Goal: Navigation & Orientation: Find specific page/section

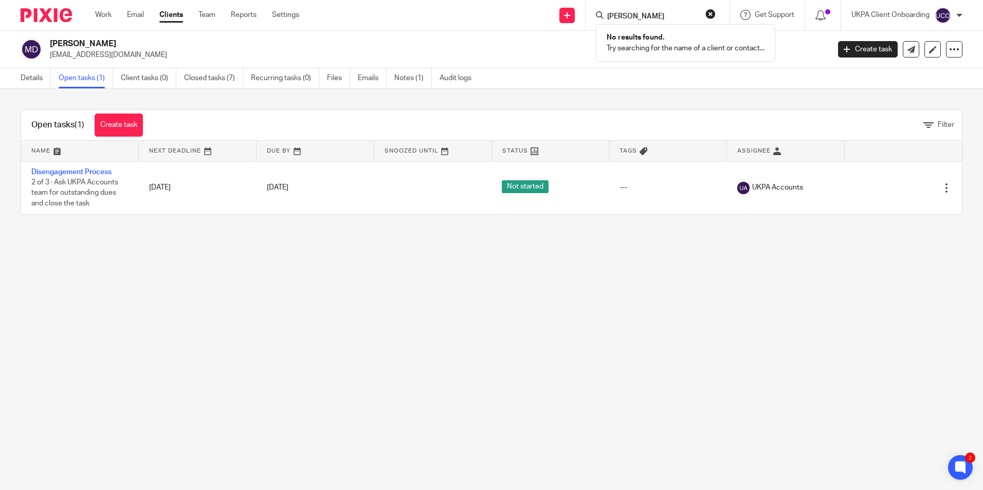
drag, startPoint x: 670, startPoint y: 6, endPoint x: 667, endPoint y: 15, distance: 9.6
click at [669, 11] on div "joe king No results found. Try searching for the name of a client or contact..." at bounding box center [658, 15] width 144 height 30
click at [667, 15] on input "joe king" at bounding box center [652, 16] width 93 height 9
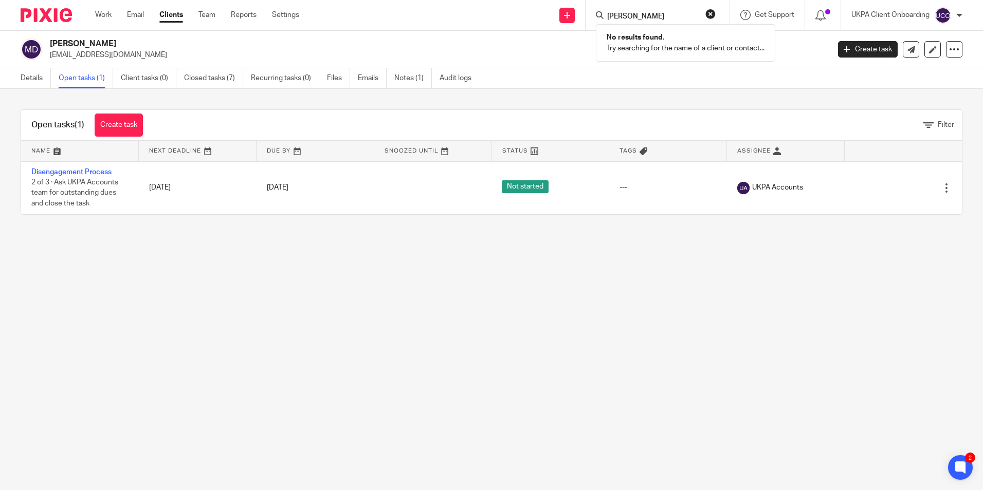
paste input "[PERSON_NAME] Resources Limited"
type input "[PERSON_NAME] Resources Limited"
drag, startPoint x: 666, startPoint y: 43, endPoint x: 651, endPoint y: 20, distance: 28.0
click at [666, 43] on link at bounding box center [691, 44] width 174 height 24
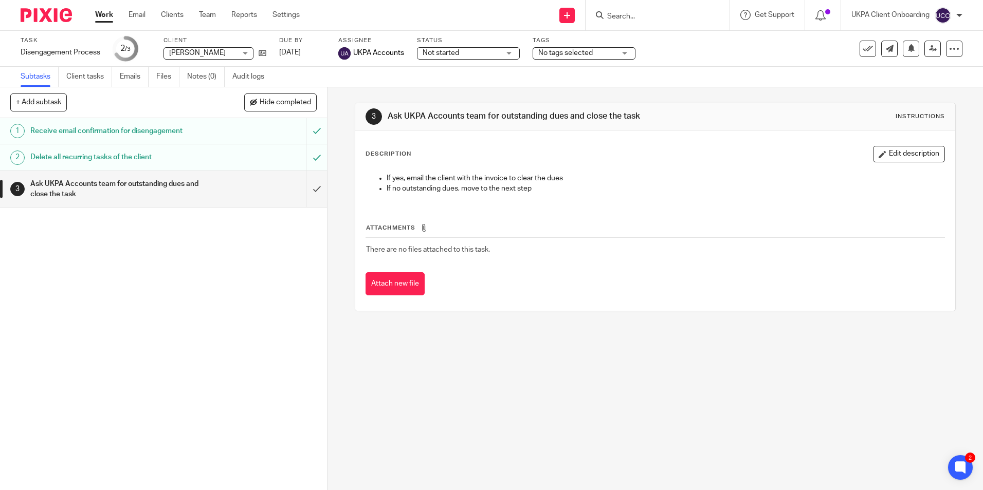
click at [635, 19] on input "Search" at bounding box center [652, 16] width 93 height 9
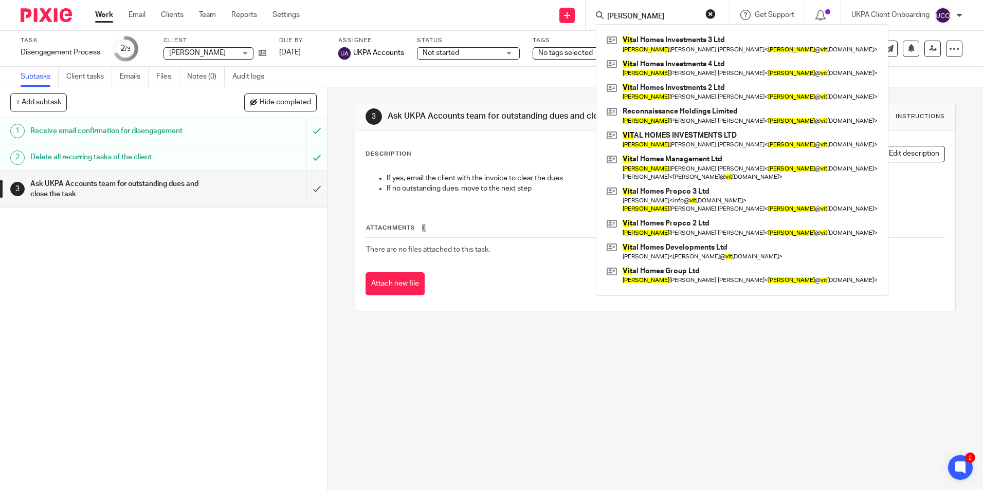
type input "james vit"
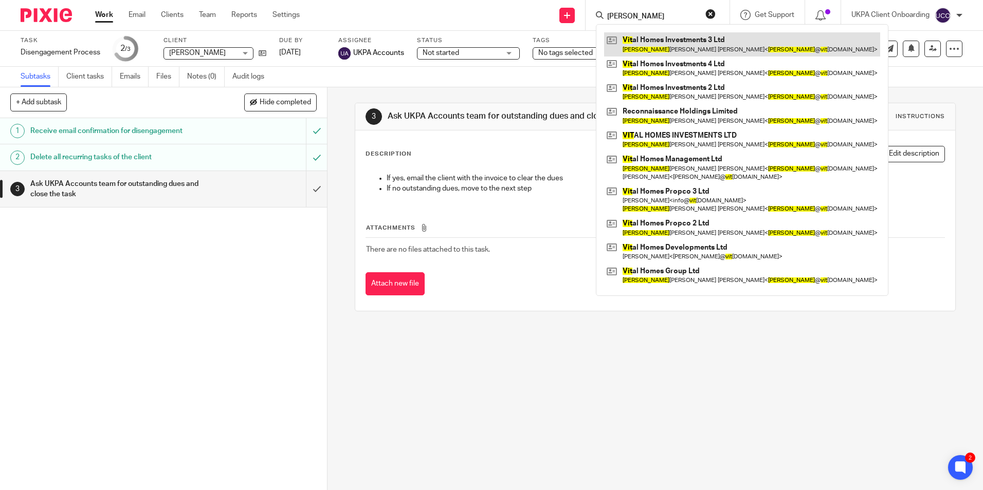
click at [649, 36] on link at bounding box center [742, 44] width 276 height 24
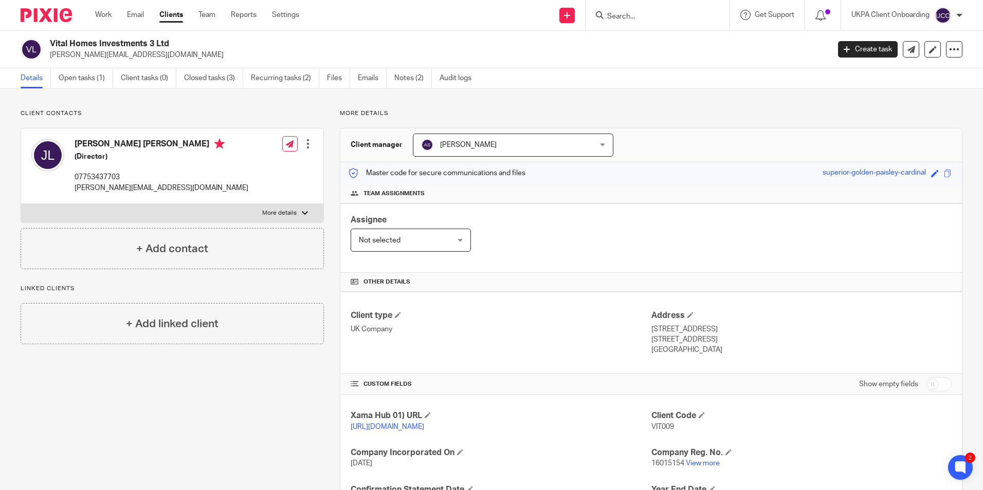
click at [636, 14] on input "Search" at bounding box center [652, 16] width 93 height 9
paste input "Nrichen Ltd"
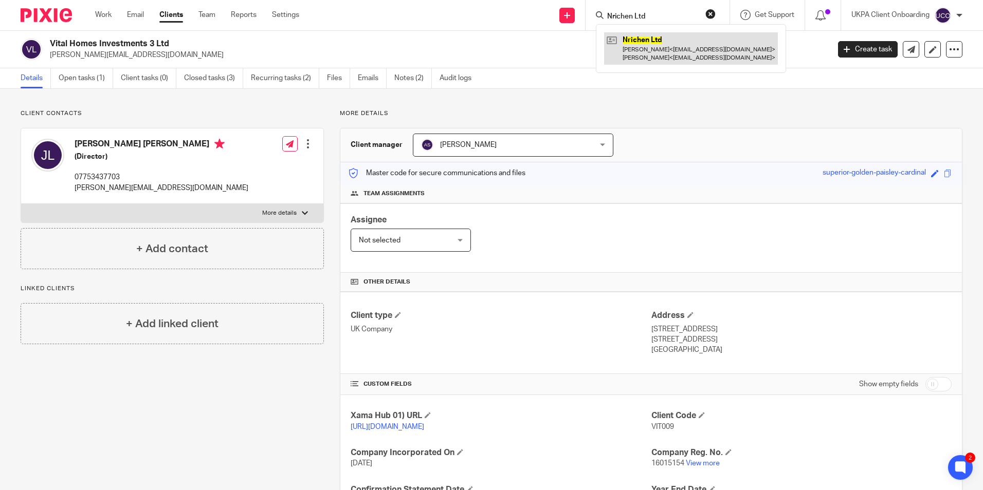
type input "Nrichen Ltd"
click at [640, 51] on link at bounding box center [691, 48] width 174 height 32
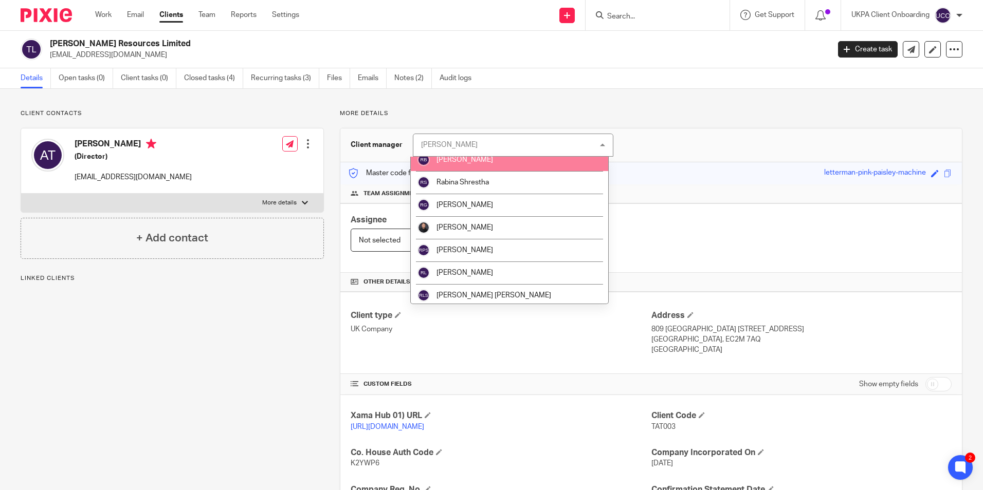
scroll to position [1234, 0]
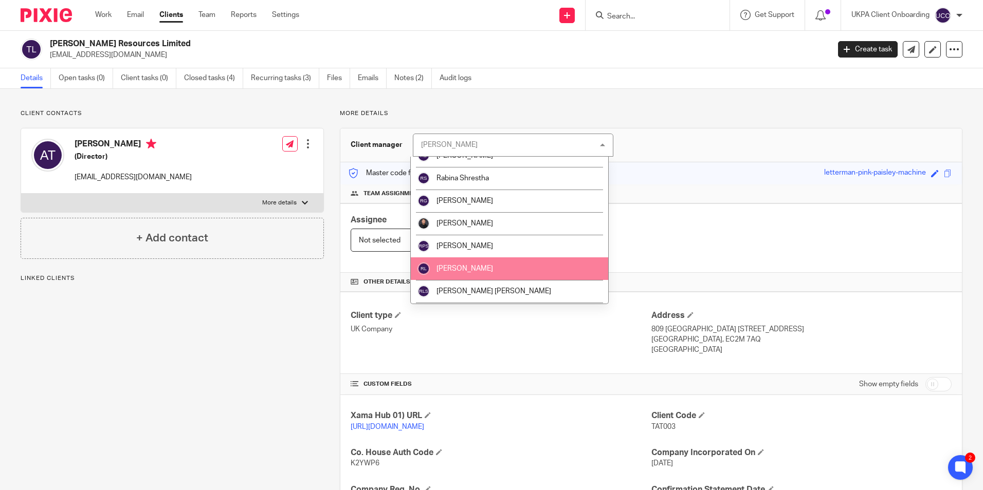
click at [488, 258] on li "[PERSON_NAME]" at bounding box center [509, 269] width 197 height 23
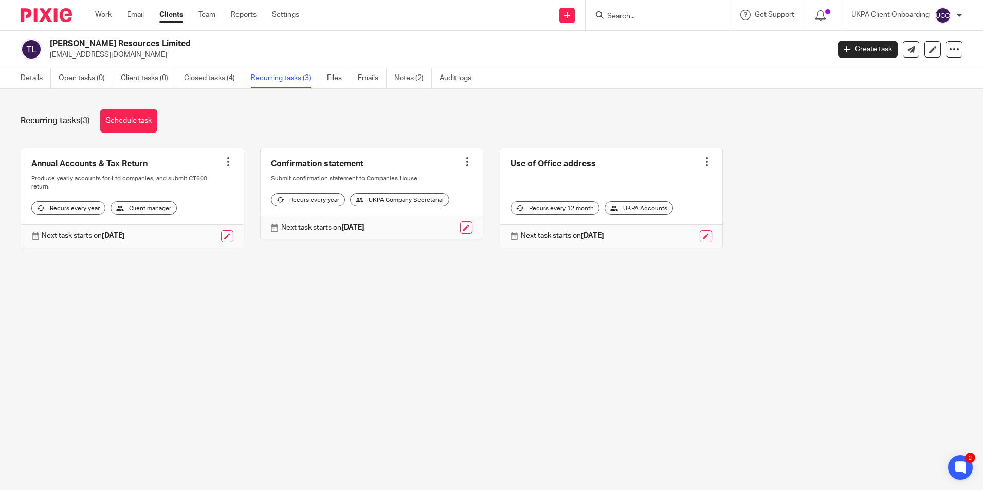
click at [641, 16] on input "Search" at bounding box center [652, 16] width 93 height 9
paste input "Kuldip Chana Limited"
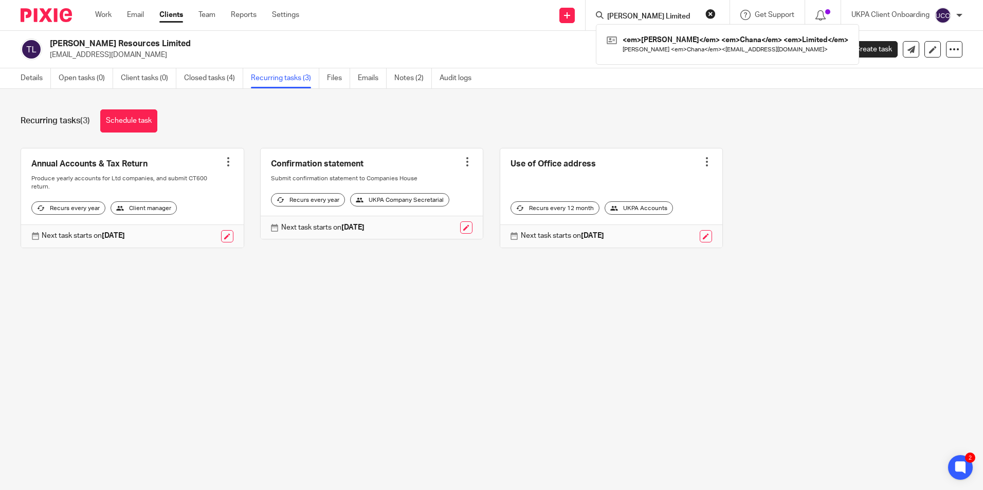
type input "Kuldip Chana Limited"
click at [638, 42] on link at bounding box center [688, 44] width 168 height 24
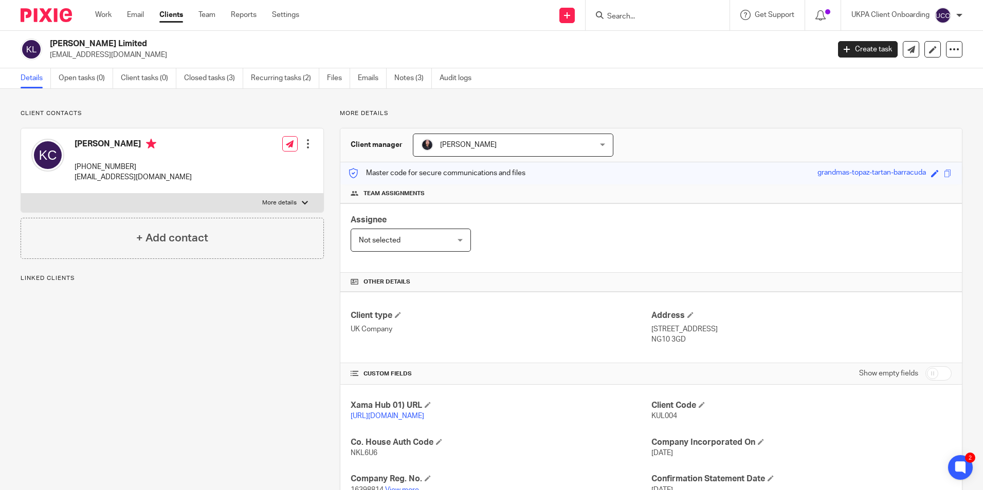
click at [480, 145] on span "[PERSON_NAME]" at bounding box center [468, 144] width 57 height 7
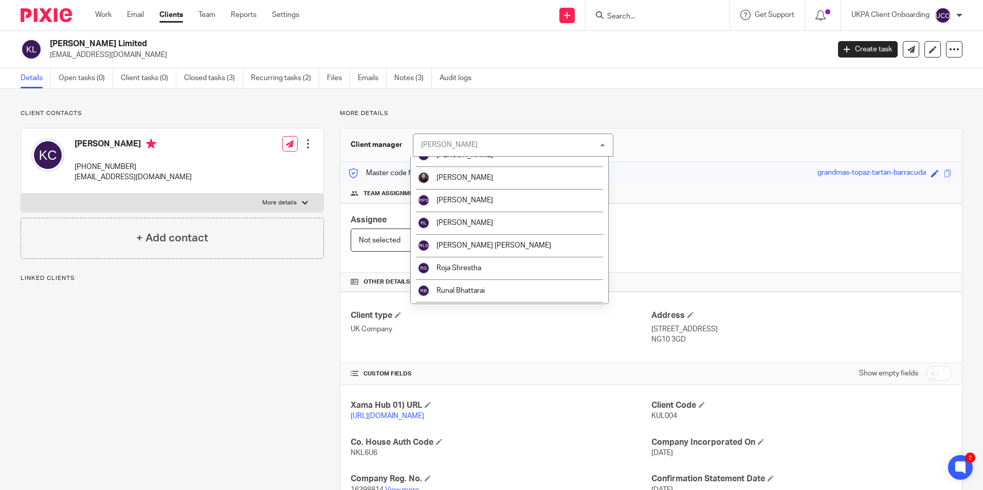
scroll to position [1285, 0]
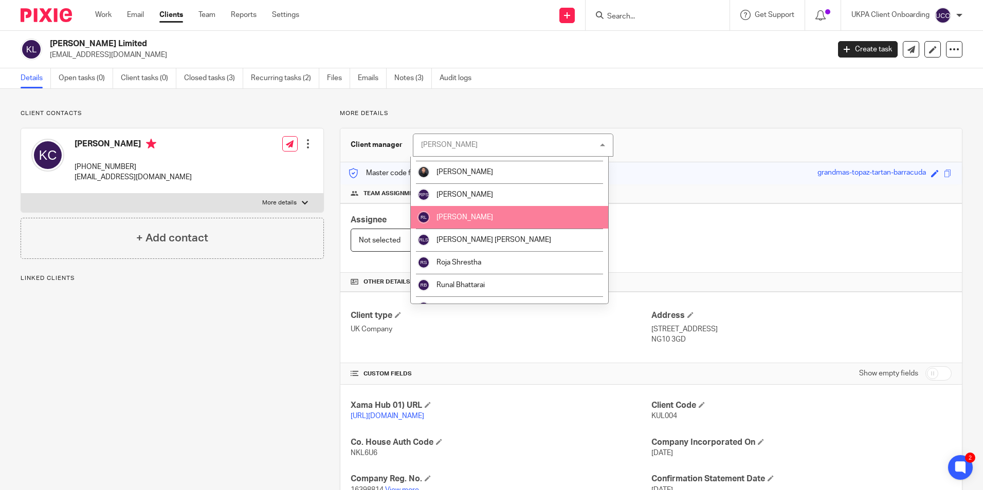
click at [469, 222] on li "[PERSON_NAME]" at bounding box center [509, 217] width 197 height 23
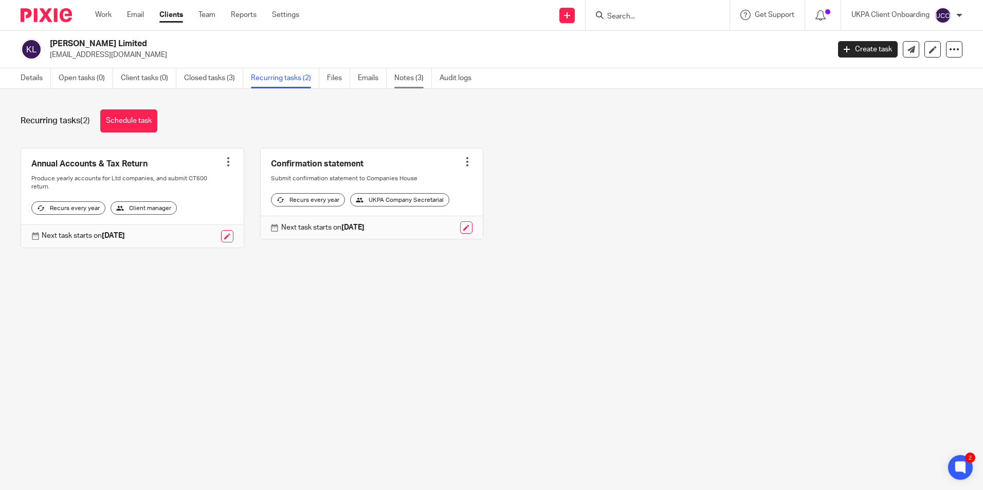
click at [408, 86] on link "Notes (3)" at bounding box center [413, 78] width 38 height 20
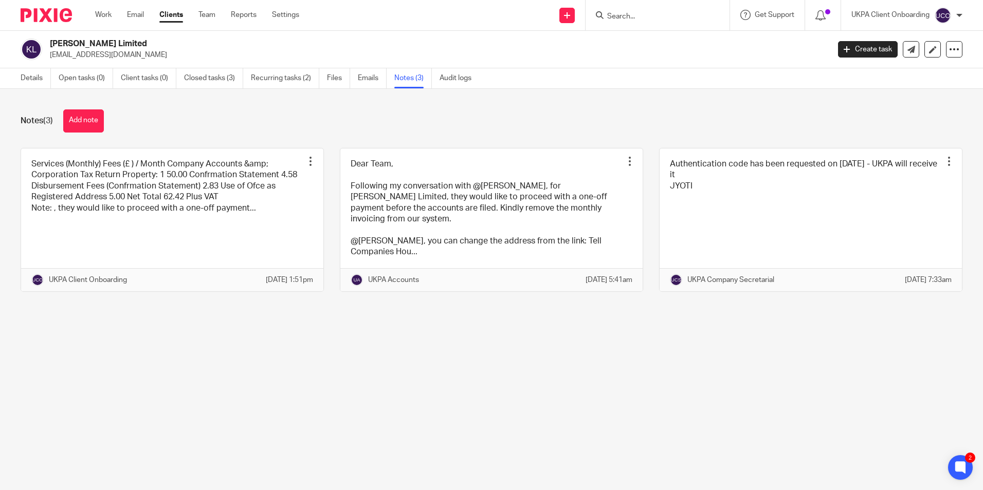
click at [636, 21] on input "Search" at bounding box center [652, 16] width 93 height 9
paste input "Mulberry Property & Interiors Limited"
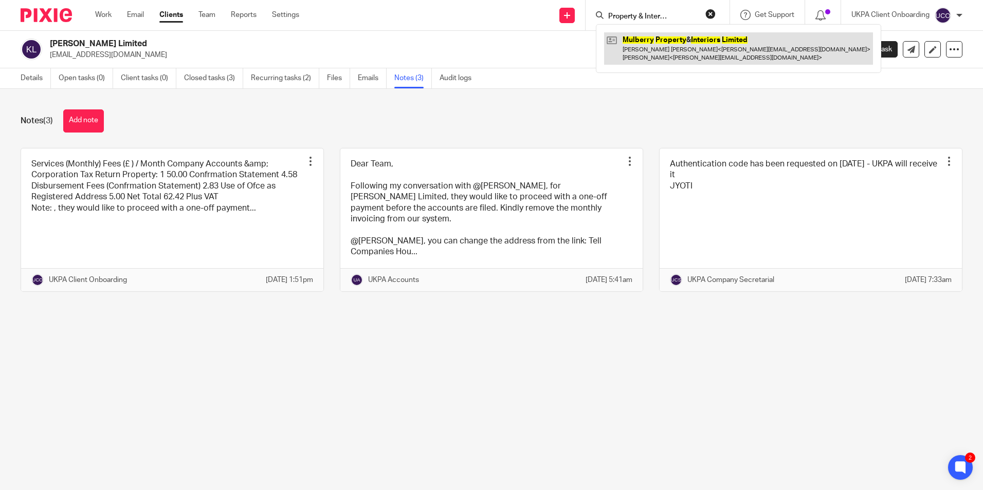
type input "Mulberry Property & Interiors Limited"
click at [643, 46] on link at bounding box center [738, 48] width 269 height 32
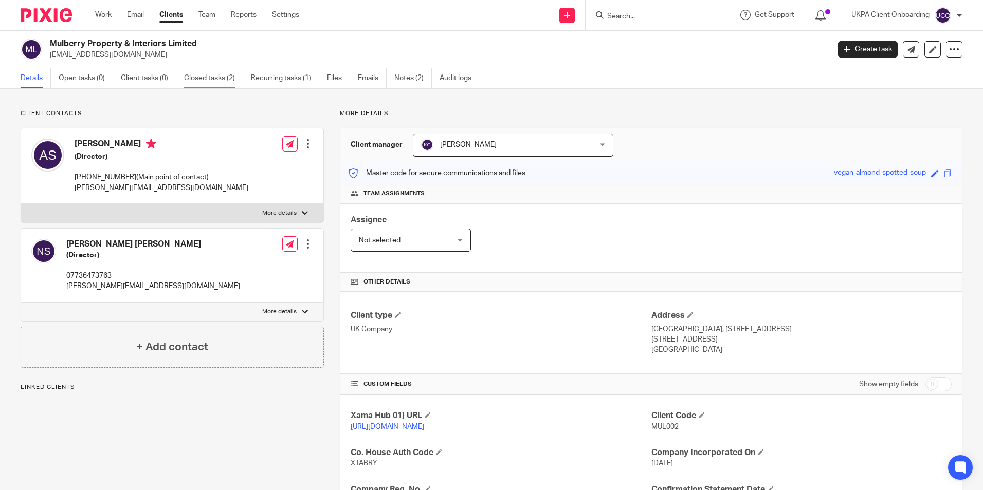
click at [235, 83] on link "Closed tasks (2)" at bounding box center [213, 78] width 59 height 20
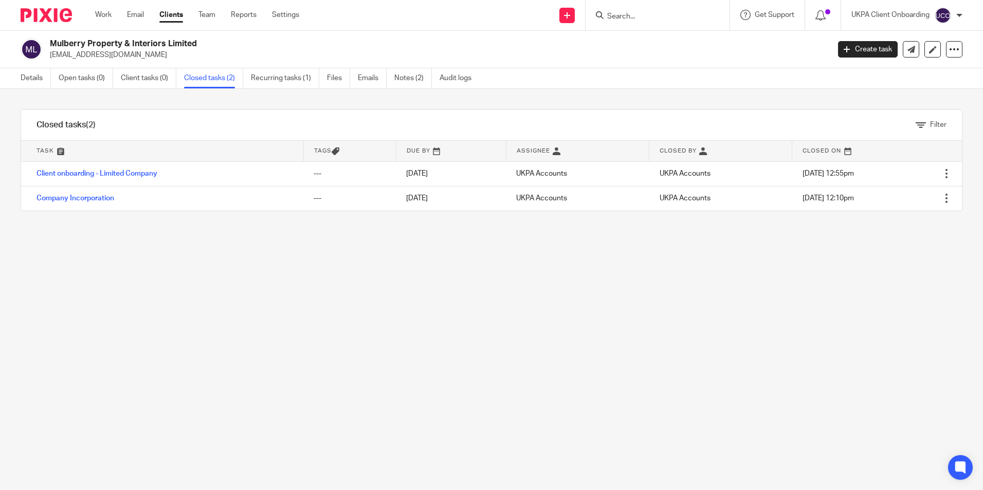
click link "Recurring tasks (1)"
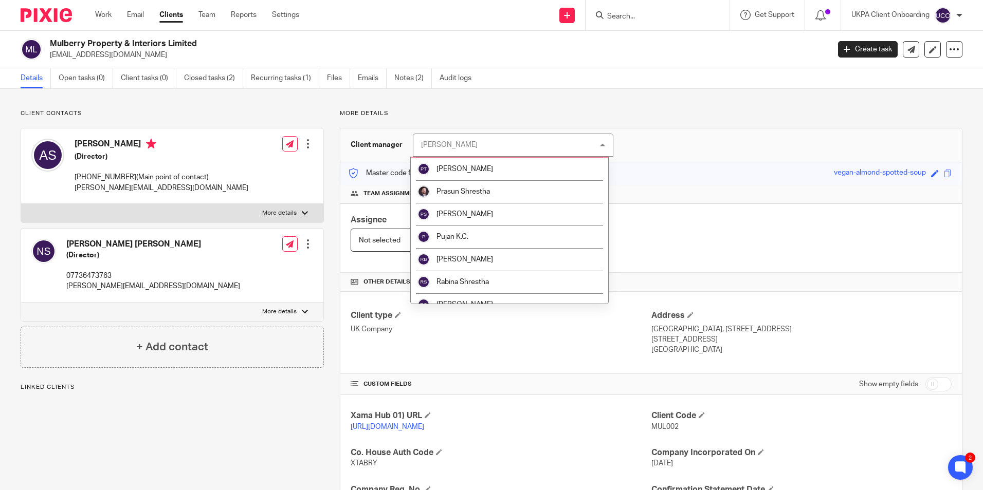
scroll to position [1131, 0]
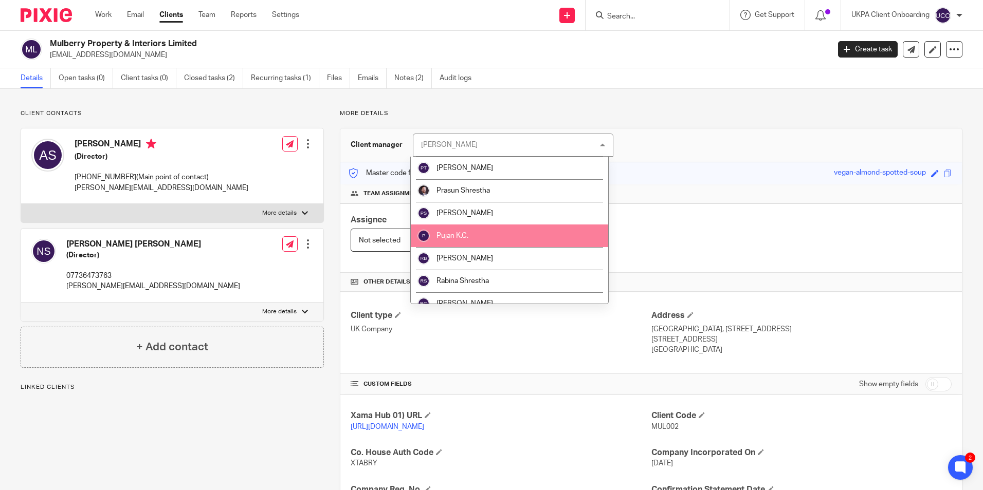
click at [476, 239] on li "Pujan K.C." at bounding box center [509, 236] width 197 height 23
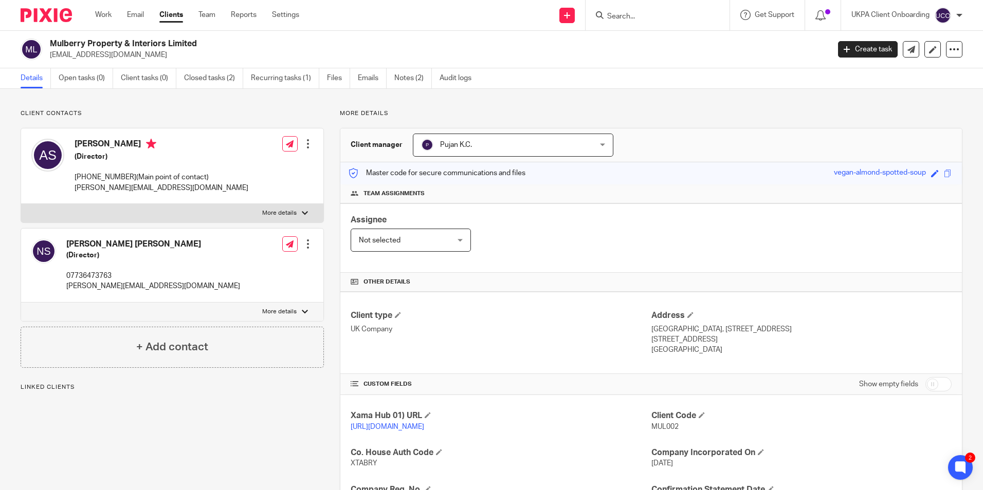
click at [629, 16] on input "Search" at bounding box center [652, 16] width 93 height 9
paste input "SEVEN HILLS HOUSES LTD"
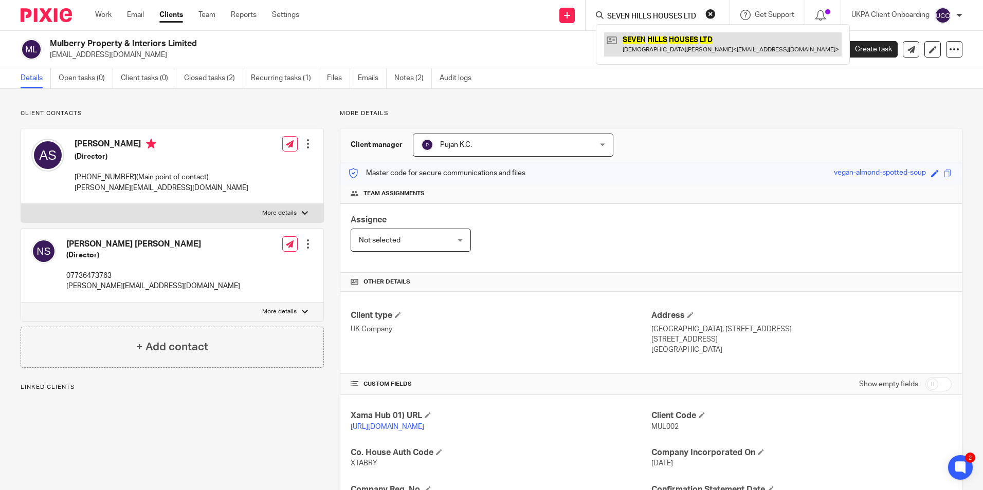
type input "SEVEN HILLS HOUSES LTD"
click at [637, 36] on link at bounding box center [723, 44] width 238 height 24
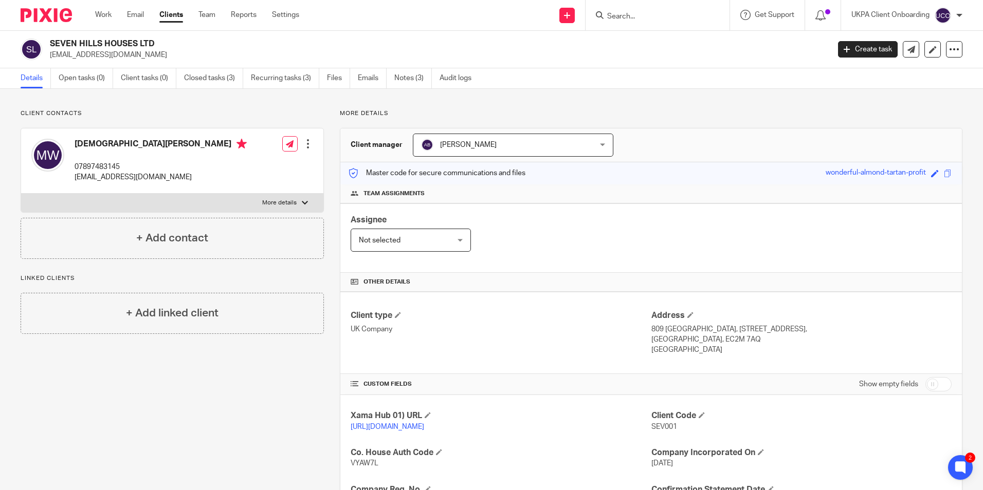
click at [630, 17] on input "Search" at bounding box center [652, 16] width 93 height 9
paste input "[PERSON_NAME] Partnership"
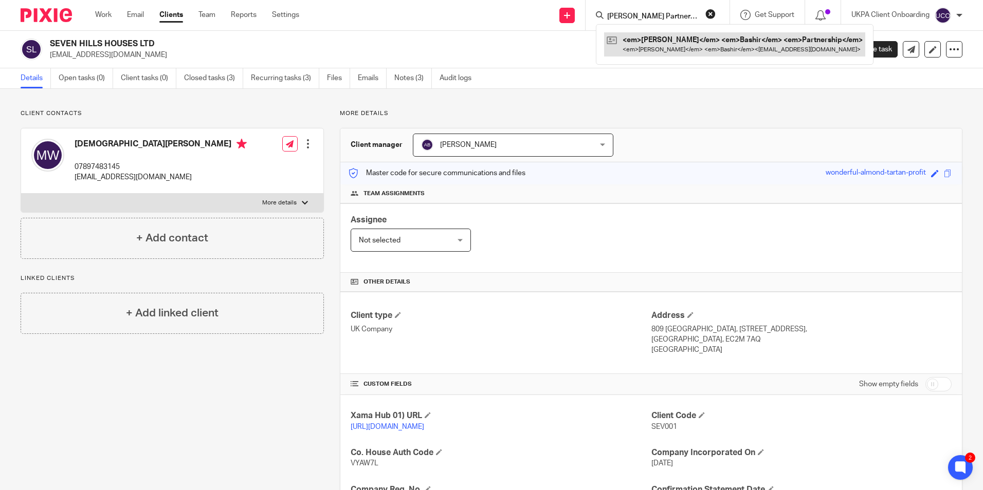
type input "[PERSON_NAME] Partnership"
click at [644, 40] on link at bounding box center [700, 44] width 192 height 24
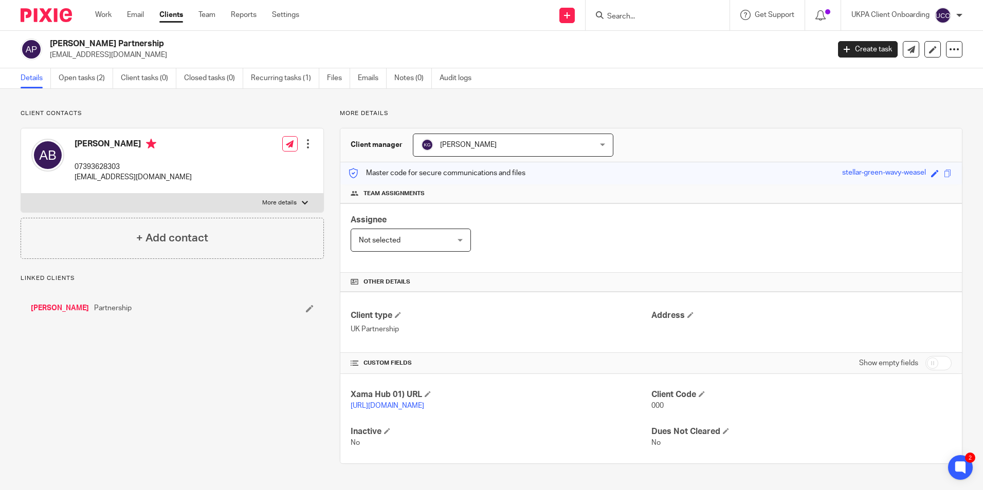
click at [502, 145] on span "[PERSON_NAME]" at bounding box center [497, 145] width 153 height 22
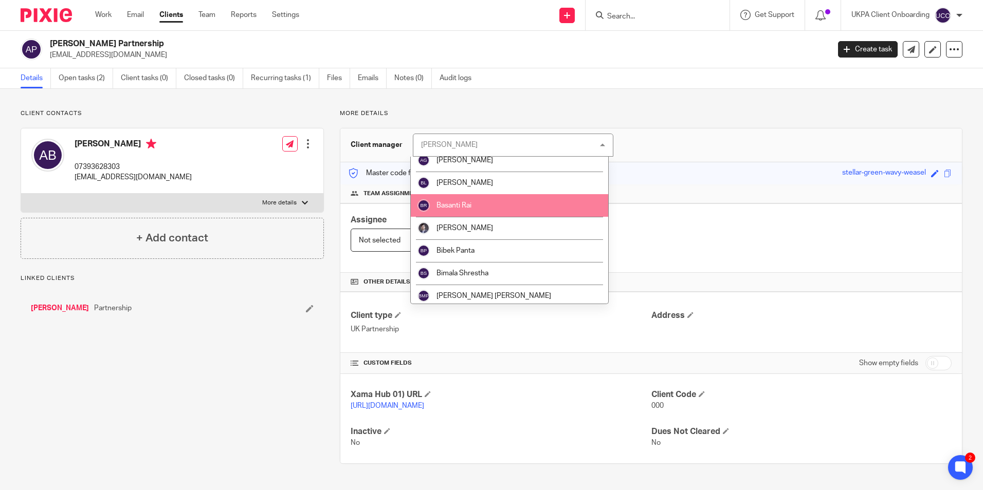
scroll to position [411, 0]
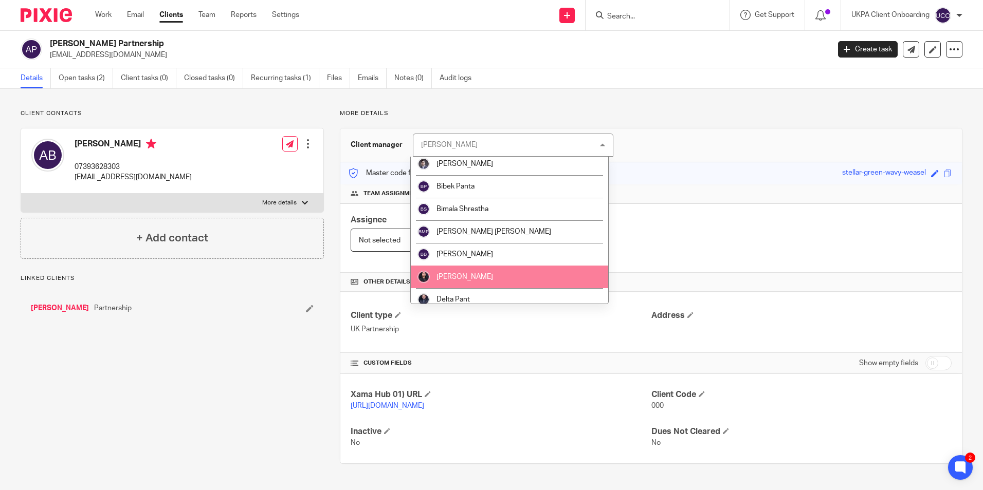
click at [470, 269] on li "[PERSON_NAME]" at bounding box center [509, 277] width 197 height 23
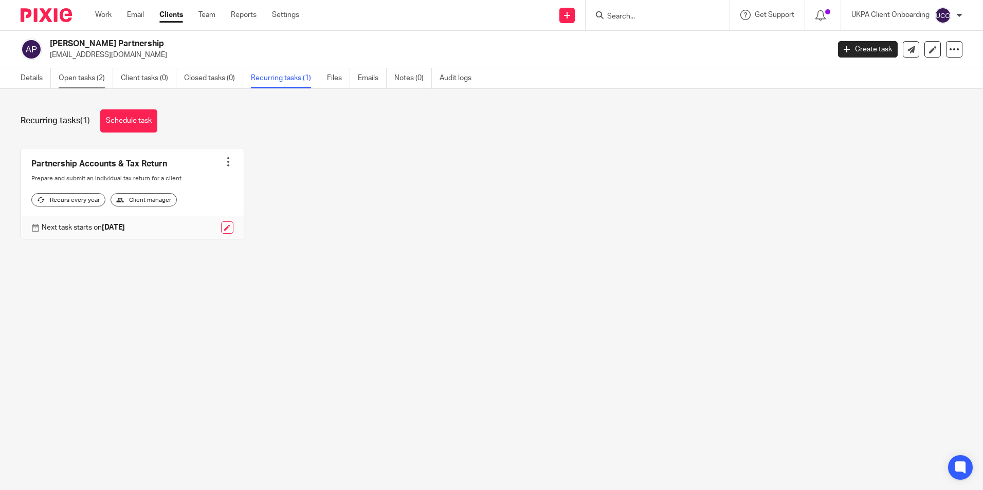
click at [87, 80] on link "Open tasks (2)" at bounding box center [86, 78] width 54 height 20
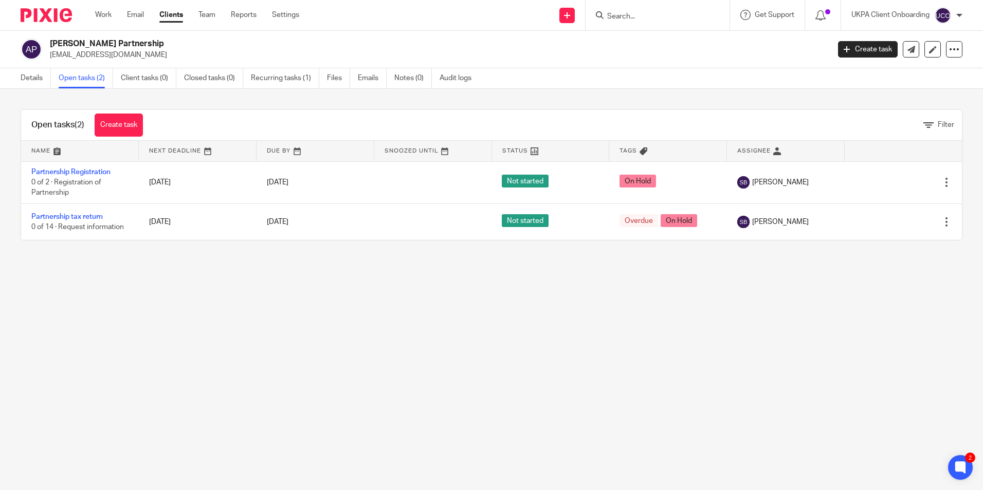
click at [645, 20] on input "Search" at bounding box center [652, 16] width 93 height 9
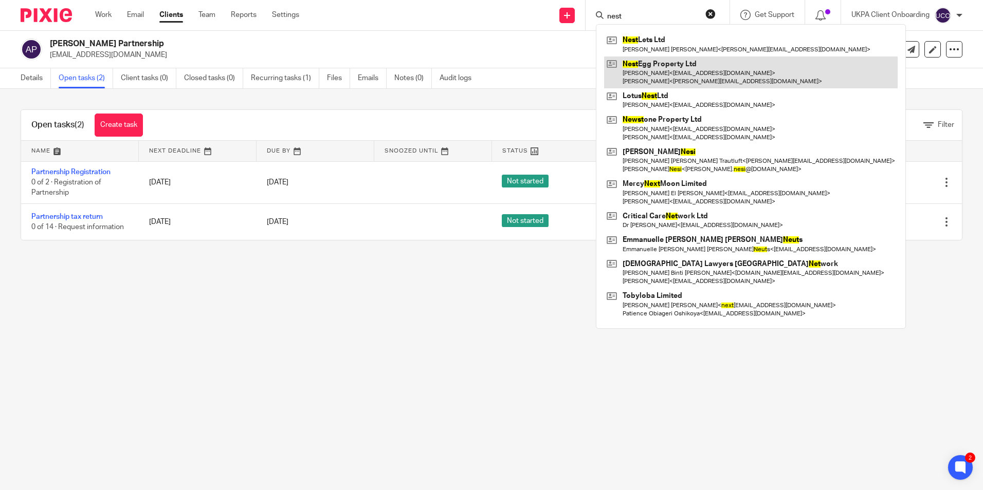
type input "nest"
drag, startPoint x: 645, startPoint y: 70, endPoint x: 618, endPoint y: 72, distance: 26.8
click at [645, 70] on link at bounding box center [751, 73] width 294 height 32
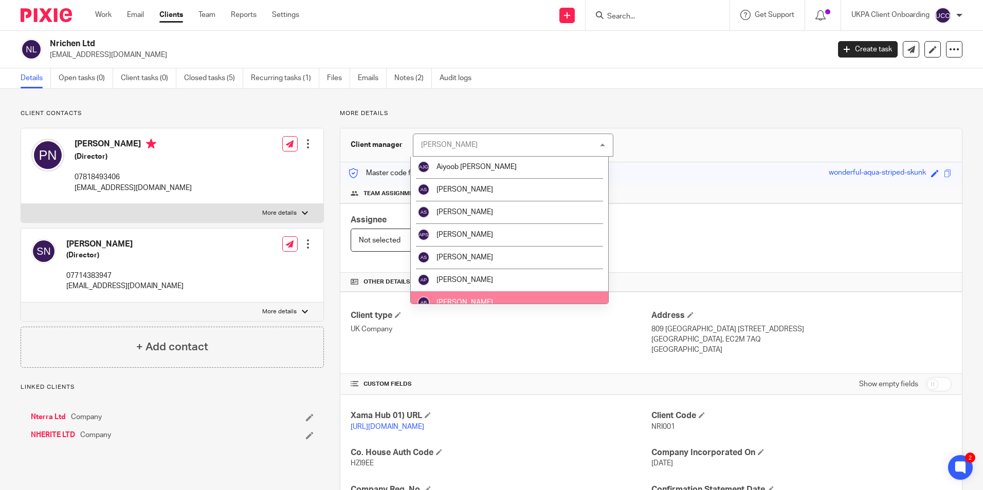
scroll to position [103, 0]
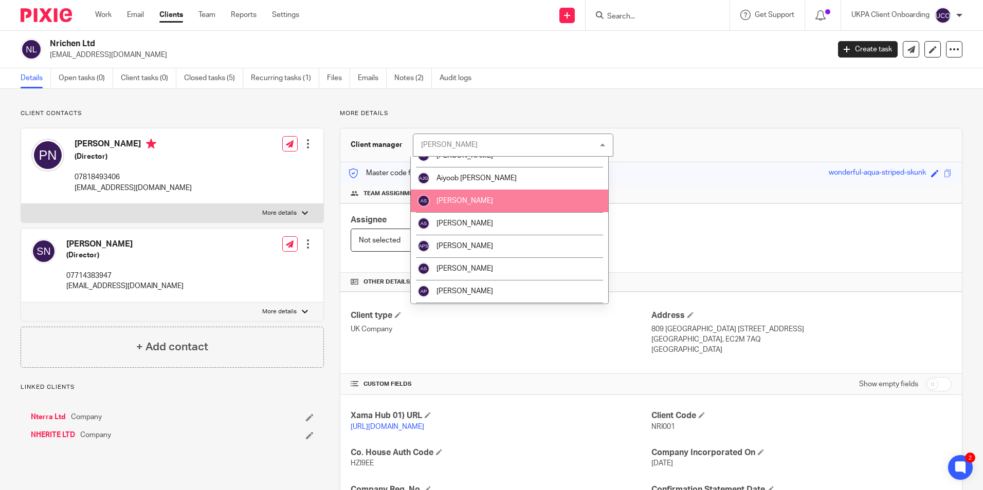
click at [470, 204] on span "[PERSON_NAME]" at bounding box center [464, 200] width 57 height 7
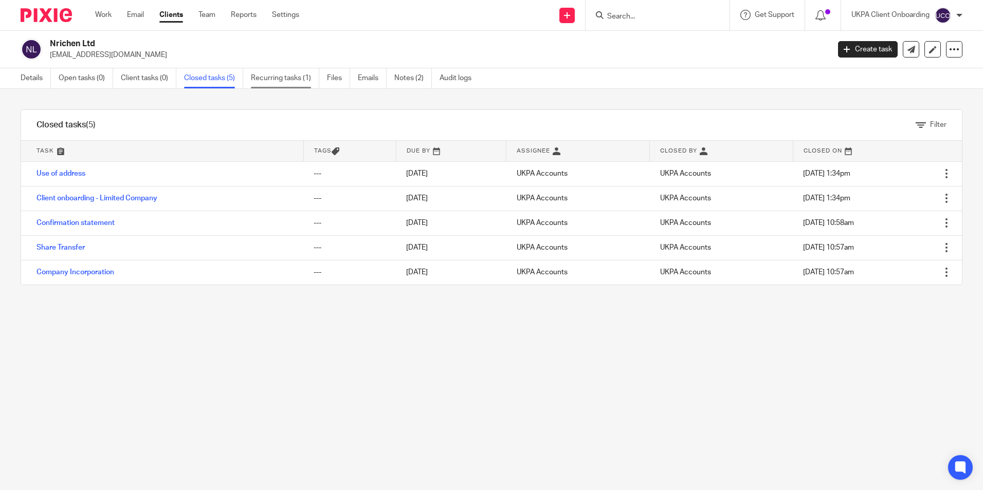
click at [304, 83] on link "Recurring tasks (1)" at bounding box center [285, 78] width 68 height 20
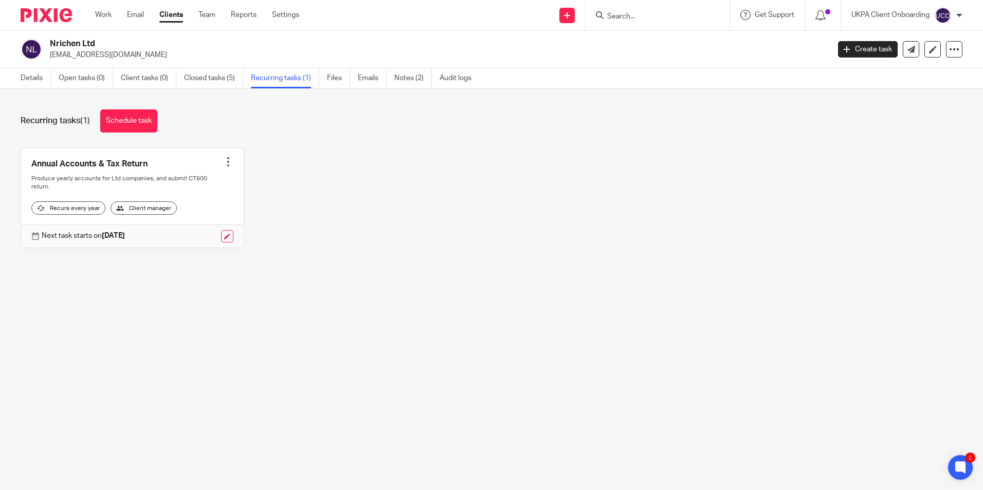
click at [640, 11] on form at bounding box center [660, 15] width 109 height 13
click at [638, 16] on input "Search" at bounding box center [652, 16] width 93 height 9
paste input "Homes Beyond Investment Limited"
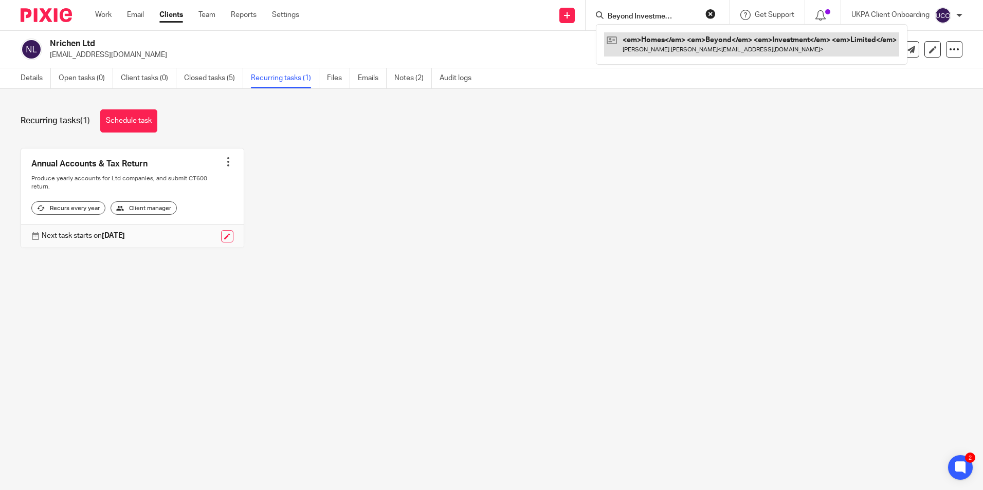
type input "Homes Beyond Investment Limited"
click at [648, 40] on link at bounding box center [715, 44] width 222 height 24
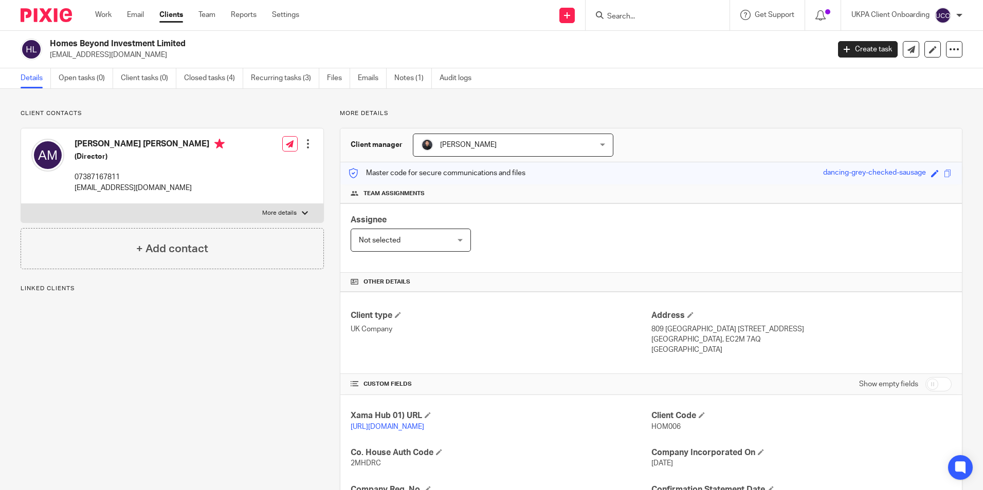
drag, startPoint x: 487, startPoint y: 145, endPoint x: 495, endPoint y: 162, distance: 18.6
click at [487, 145] on span "[PERSON_NAME]" at bounding box center [497, 145] width 153 height 22
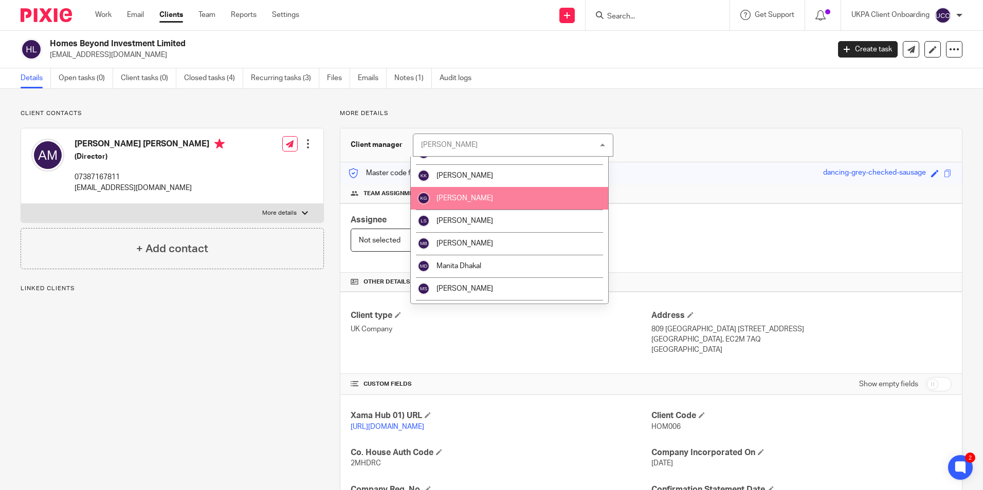
scroll to position [771, 0]
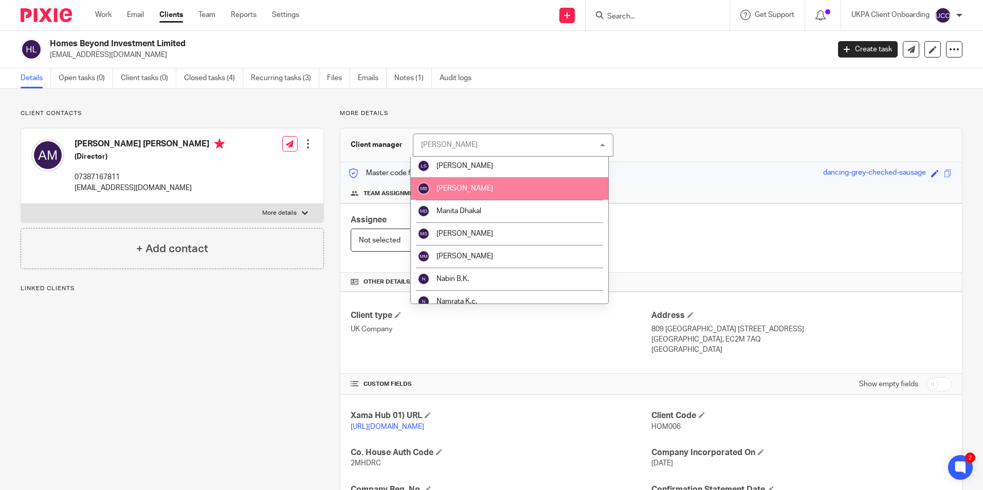
click at [473, 194] on li "[PERSON_NAME]" at bounding box center [509, 188] width 197 height 23
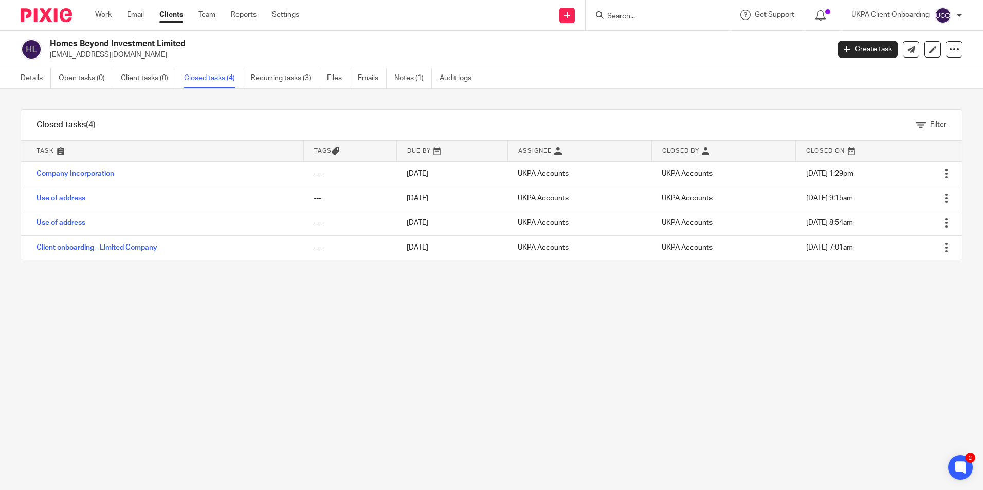
click at [649, 16] on input "Search" at bounding box center [652, 16] width 93 height 9
paste input "Vital Homes Management Ltd"
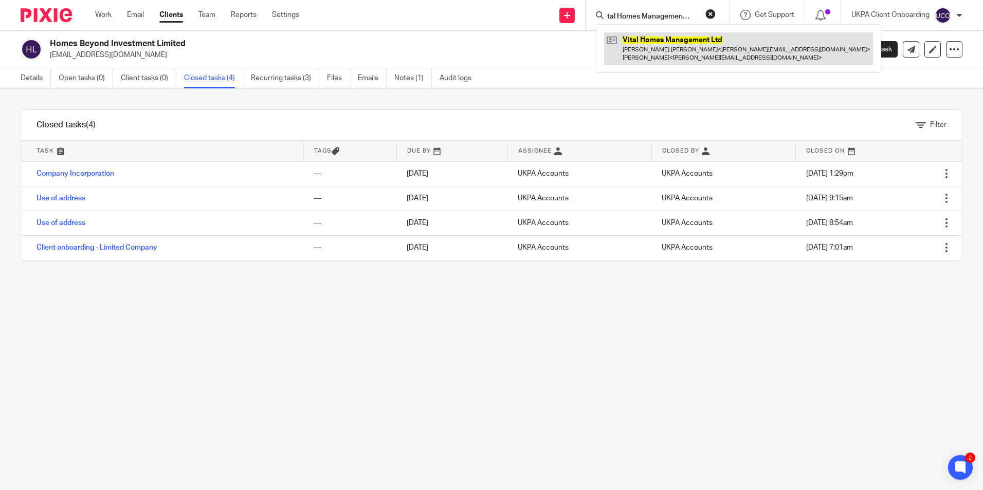
type input "Vital Homes Management Ltd"
click at [653, 45] on link at bounding box center [738, 48] width 269 height 32
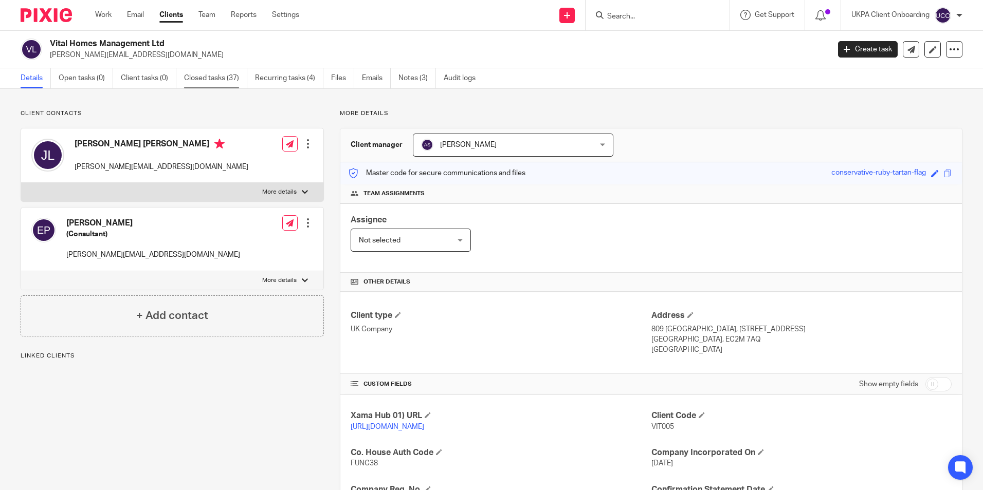
click at [212, 83] on link "Closed tasks (37)" at bounding box center [215, 78] width 63 height 20
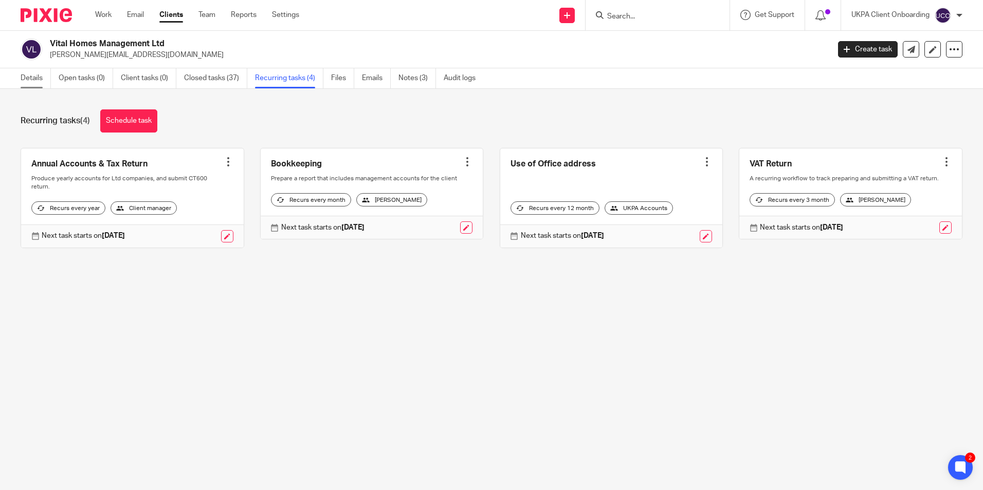
click at [27, 80] on link "Details" at bounding box center [36, 78] width 30 height 20
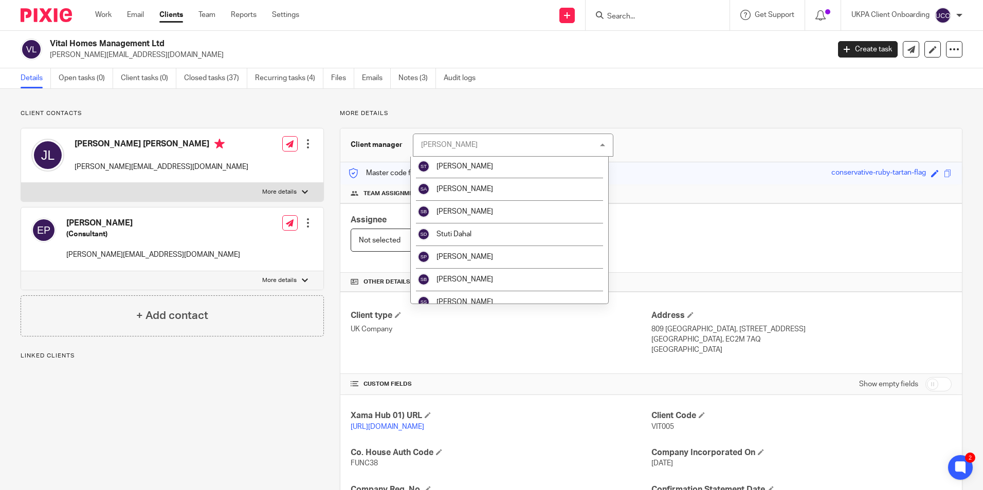
scroll to position [1542, 0]
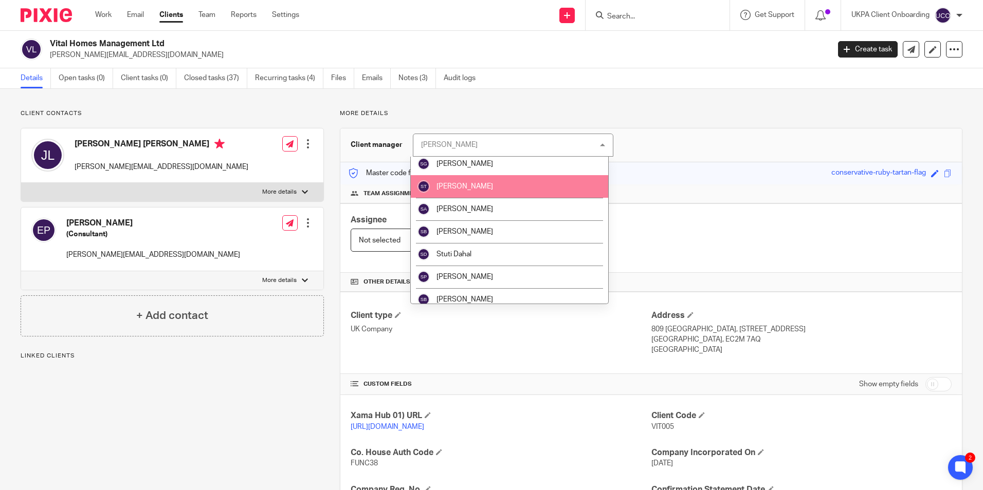
click at [482, 189] on span "[PERSON_NAME]" at bounding box center [464, 186] width 57 height 7
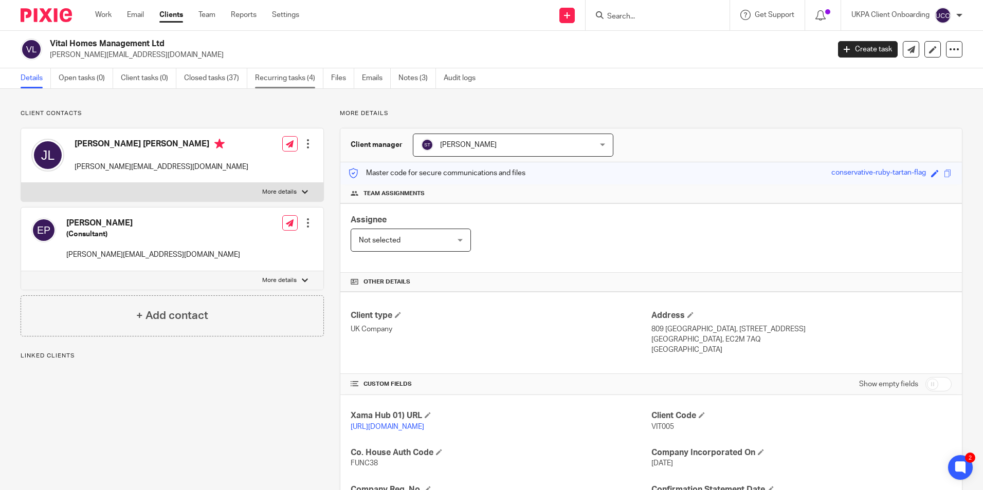
click at [297, 80] on link "Recurring tasks (4)" at bounding box center [289, 78] width 68 height 20
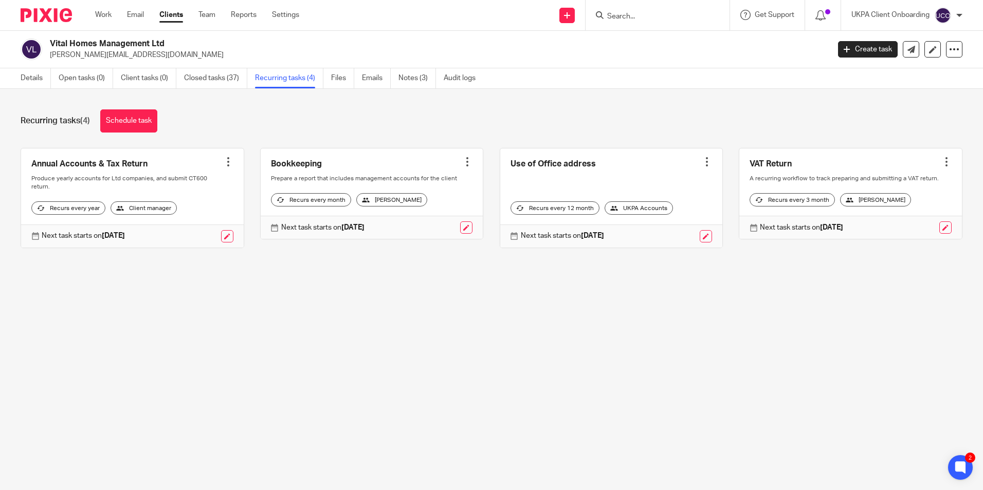
click at [626, 16] on input "Search" at bounding box center [652, 16] width 93 height 9
paste input "Savage Properties Limited"
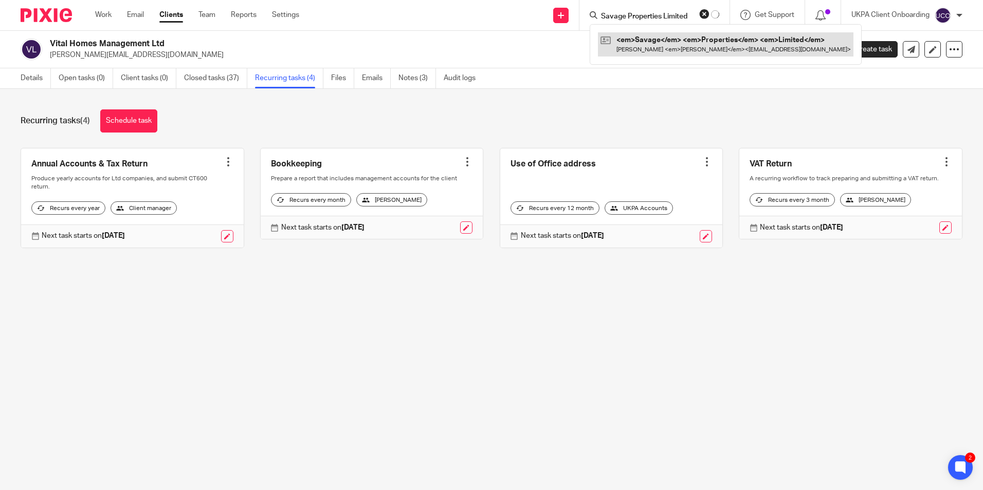
type input "Savage Properties Limited"
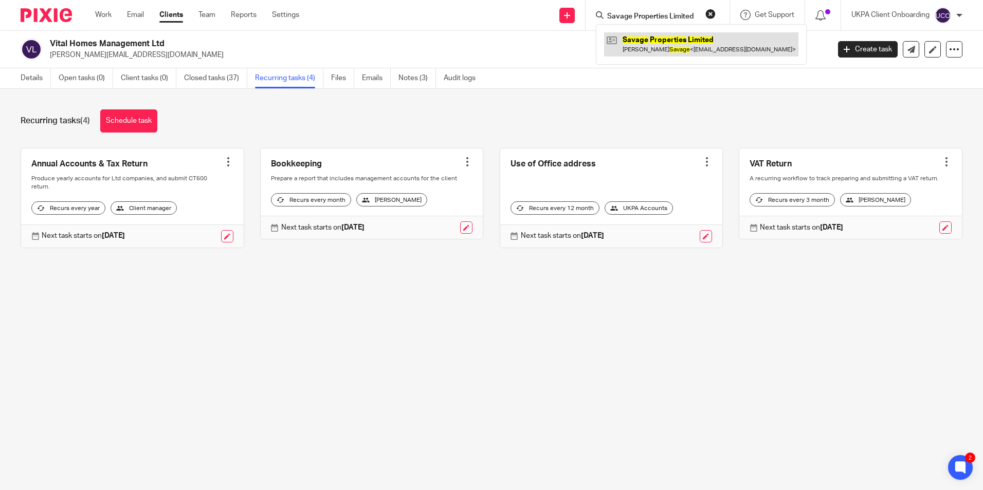
click at [653, 44] on link at bounding box center [701, 44] width 194 height 24
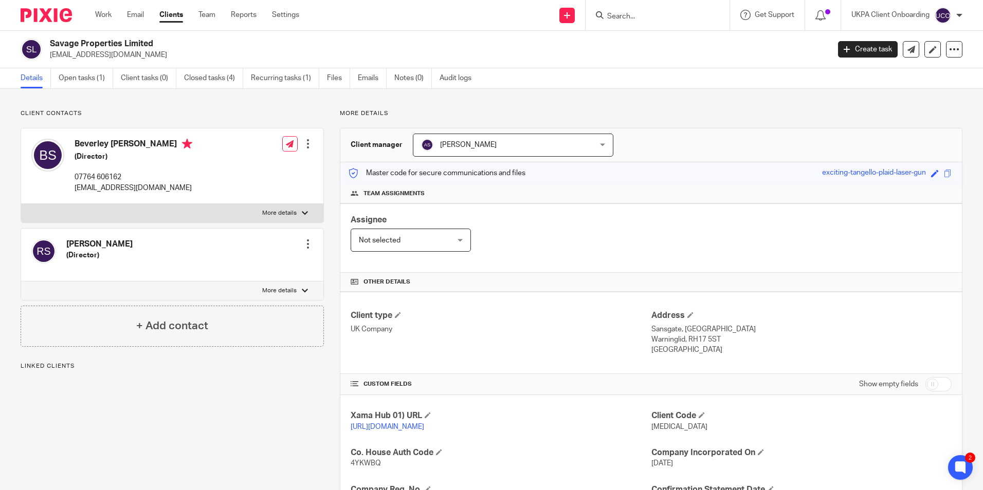
click at [643, 16] on input "Search" at bounding box center [652, 16] width 93 height 9
paste input "Consultancy And Associates Ltd"
type input "Consultancy And Associates Ltd"
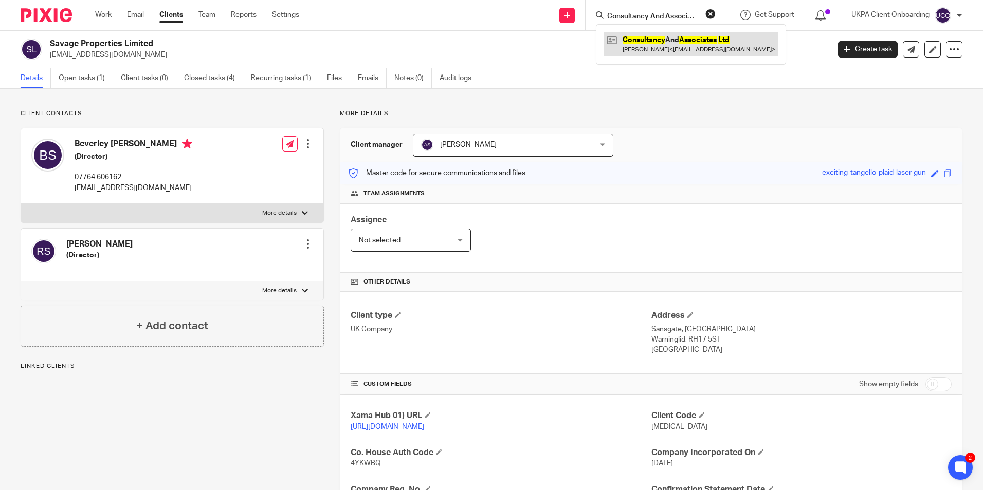
click at [646, 44] on link at bounding box center [691, 44] width 174 height 24
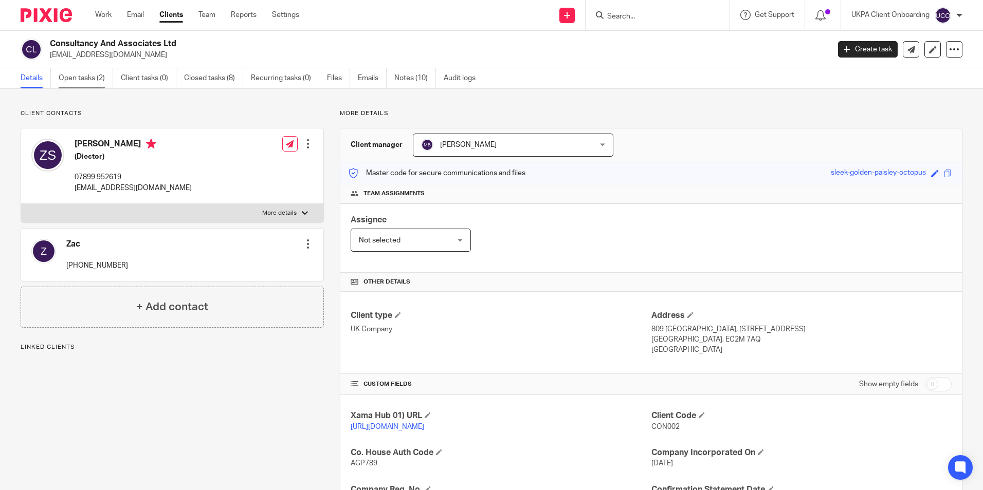
click at [87, 76] on link "Open tasks (2)" at bounding box center [86, 78] width 54 height 20
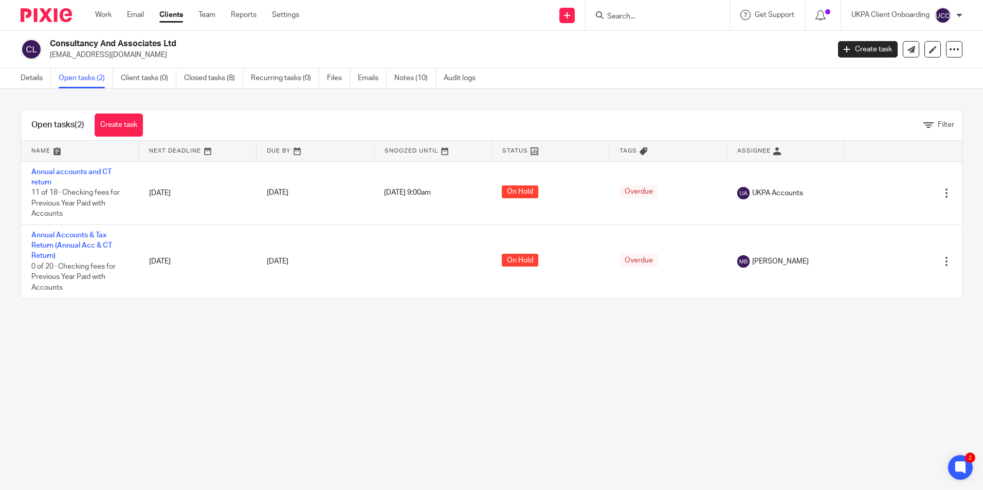
click at [122, 55] on p "[EMAIL_ADDRESS][DOMAIN_NAME]" at bounding box center [436, 55] width 773 height 10
click at [122, 55] on p "consultagencypr@gmail.com" at bounding box center [436, 55] width 773 height 10
copy main "consultagencypr@gmail.com Create task Update from Companies House Export data M…"
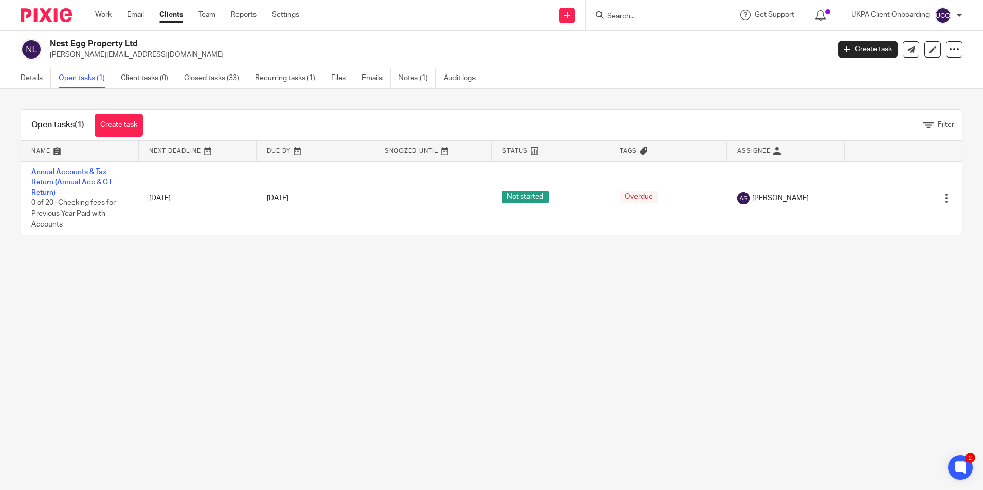
click at [624, 18] on input "Search" at bounding box center [652, 16] width 93 height 9
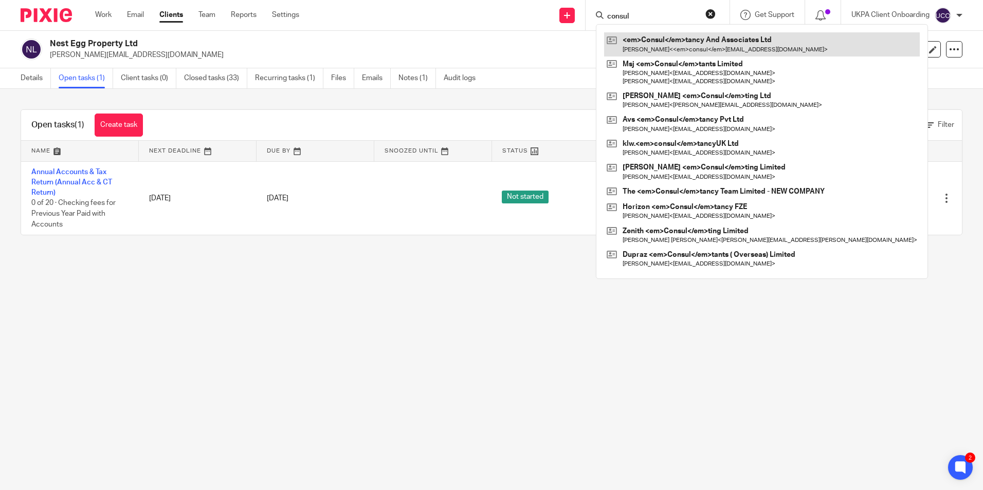
type input "consul"
click at [649, 43] on link at bounding box center [762, 44] width 316 height 24
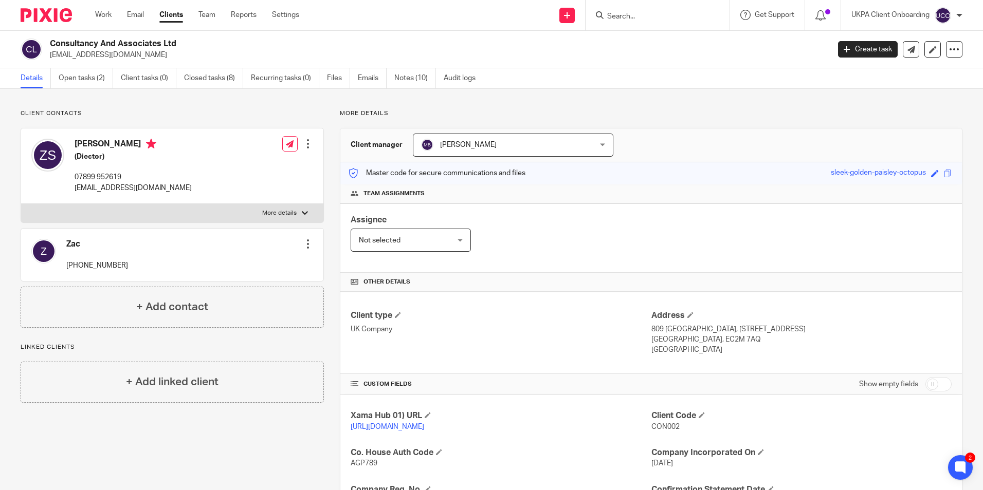
click at [640, 17] on input "Search" at bounding box center [652, 16] width 93 height 9
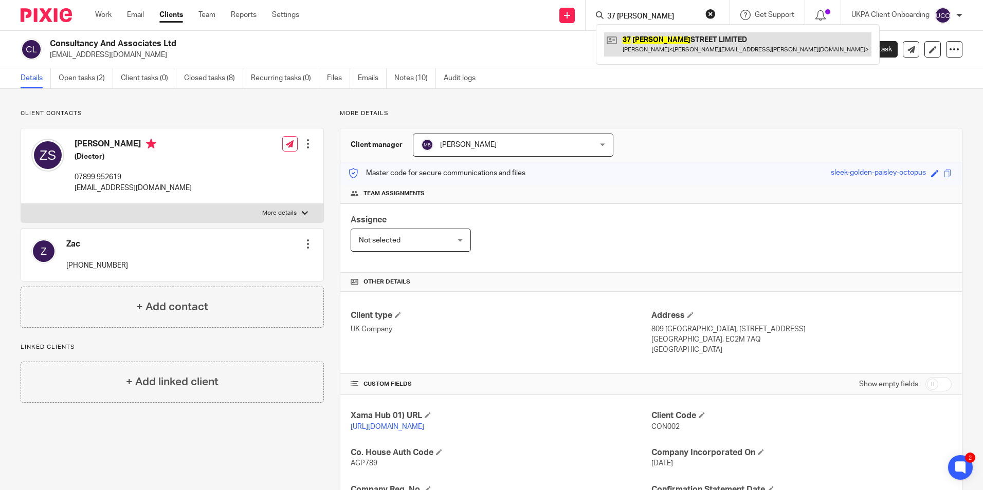
type input "37 ward"
click at [656, 52] on link at bounding box center [737, 44] width 267 height 24
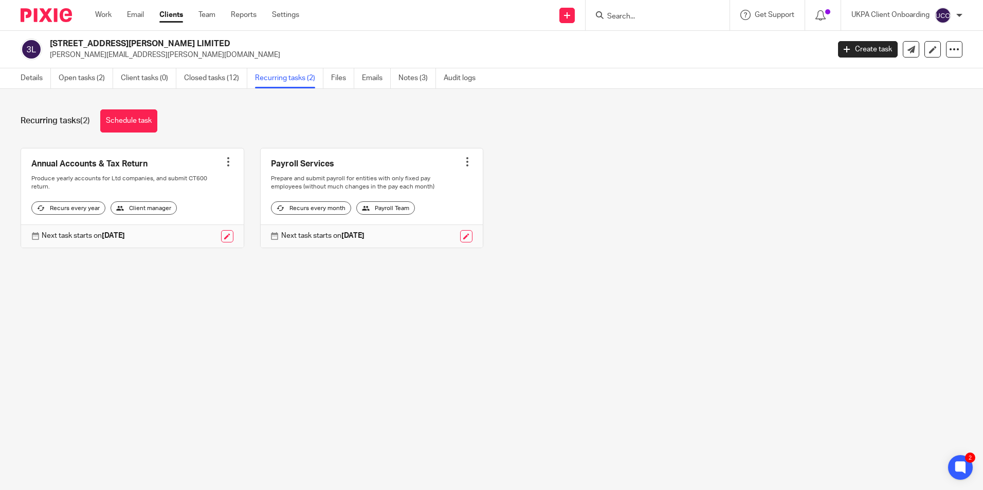
click at [631, 19] on input "Search" at bounding box center [652, 16] width 93 height 9
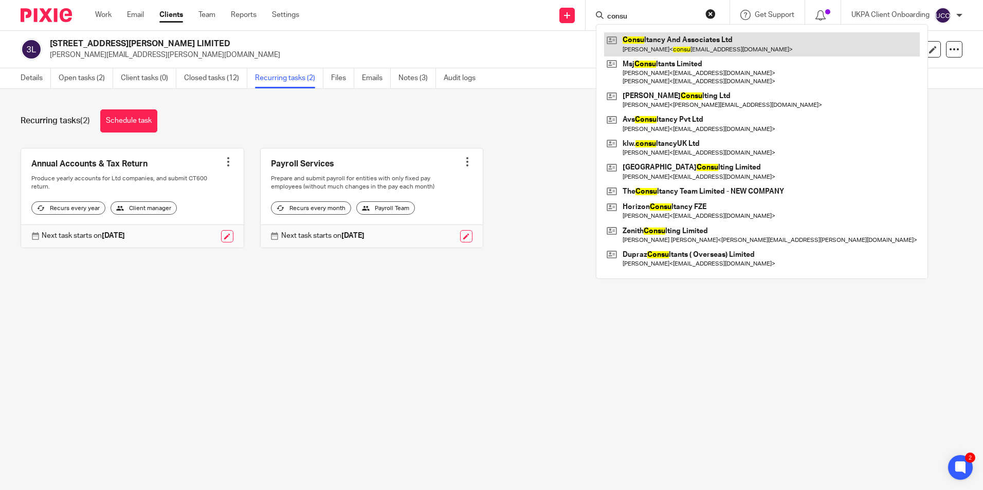
type input "consu"
click at [640, 43] on link at bounding box center [762, 44] width 316 height 24
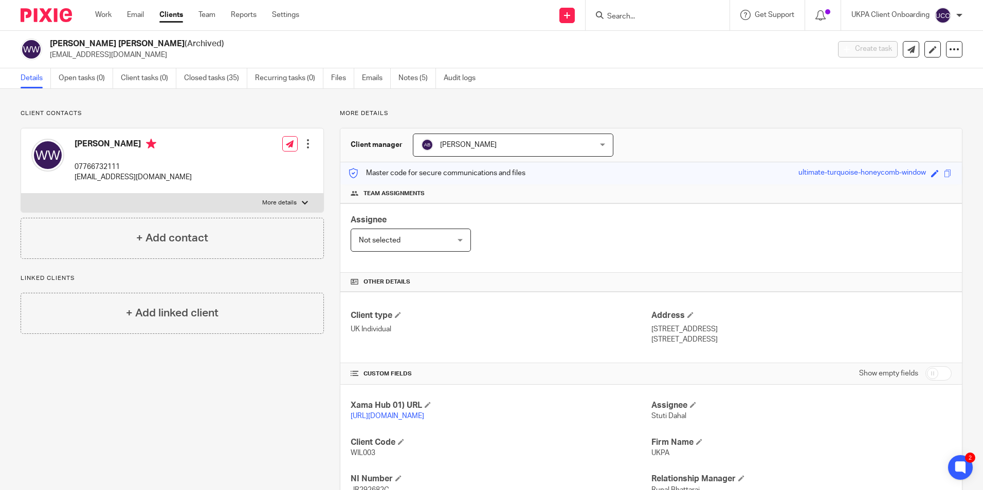
click at [631, 18] on input "Search" at bounding box center [652, 16] width 93 height 9
click at [653, 13] on input "janaka" at bounding box center [652, 16] width 93 height 9
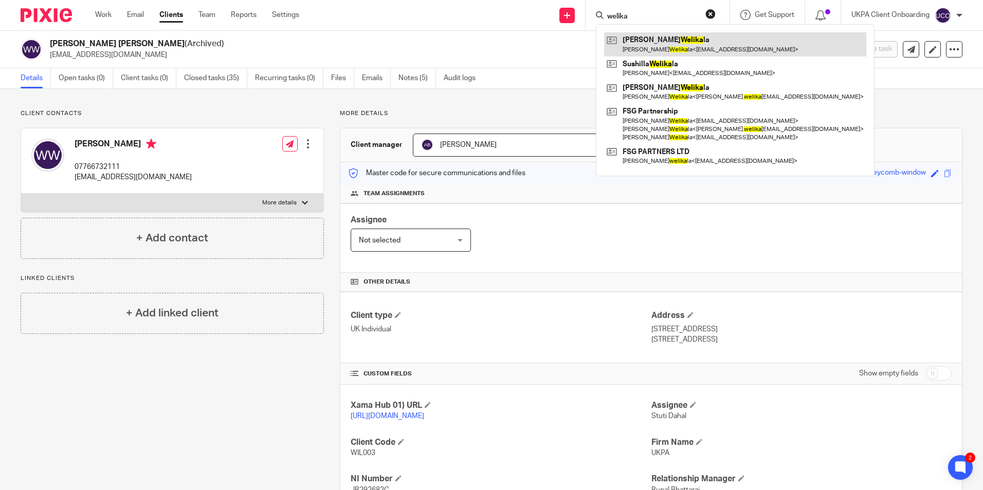
type input "welika"
drag, startPoint x: 640, startPoint y: 50, endPoint x: 633, endPoint y: 50, distance: 6.7
click at [640, 49] on link at bounding box center [735, 44] width 262 height 24
click at [638, 49] on link at bounding box center [735, 44] width 262 height 24
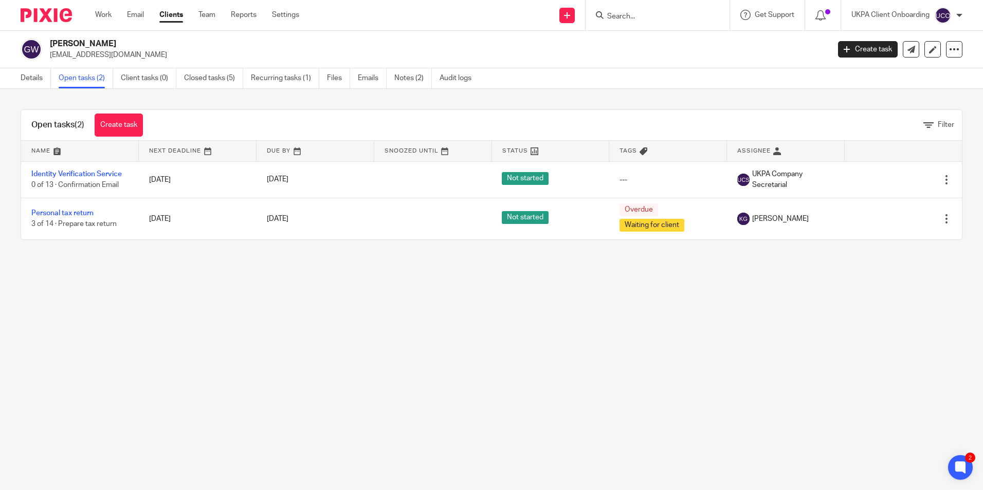
click at [650, 17] on input "Search" at bounding box center [652, 16] width 93 height 9
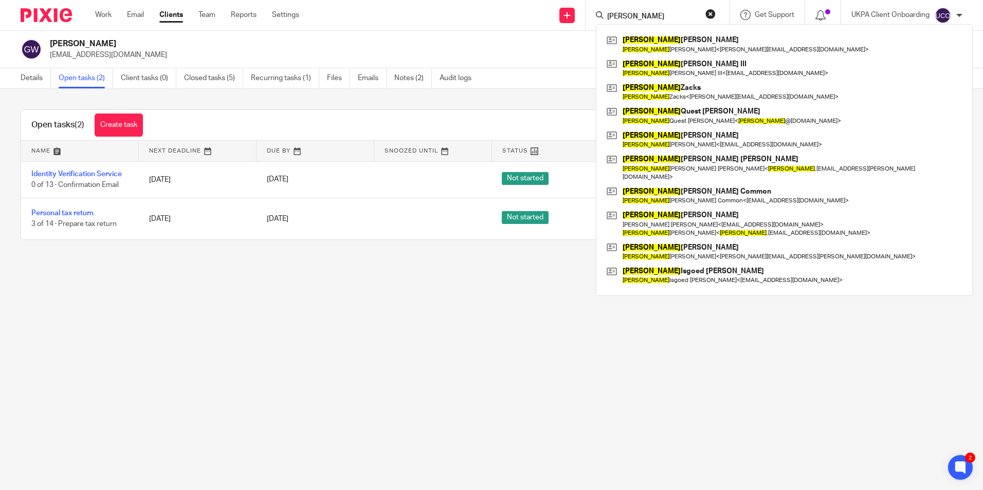
click at [654, 19] on input "james" at bounding box center [652, 16] width 93 height 9
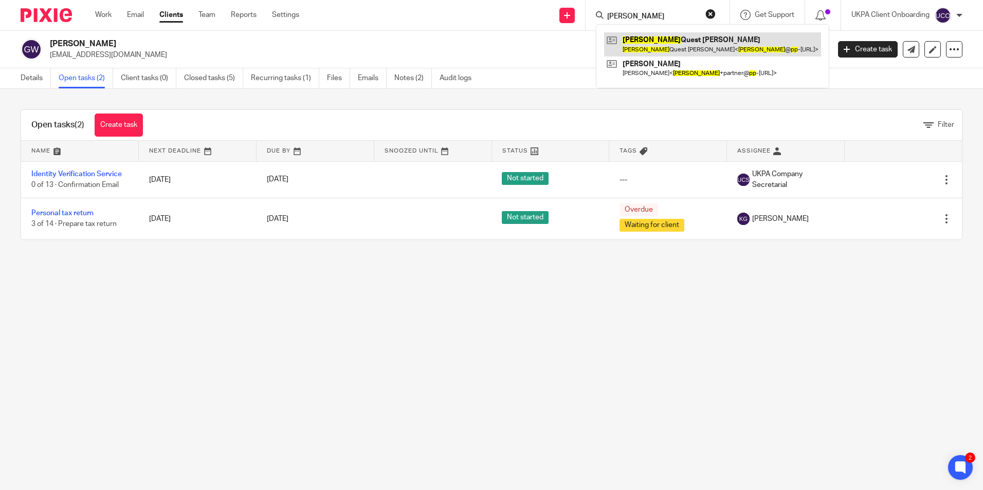
type input "james@pp"
click at [666, 42] on link at bounding box center [712, 44] width 217 height 24
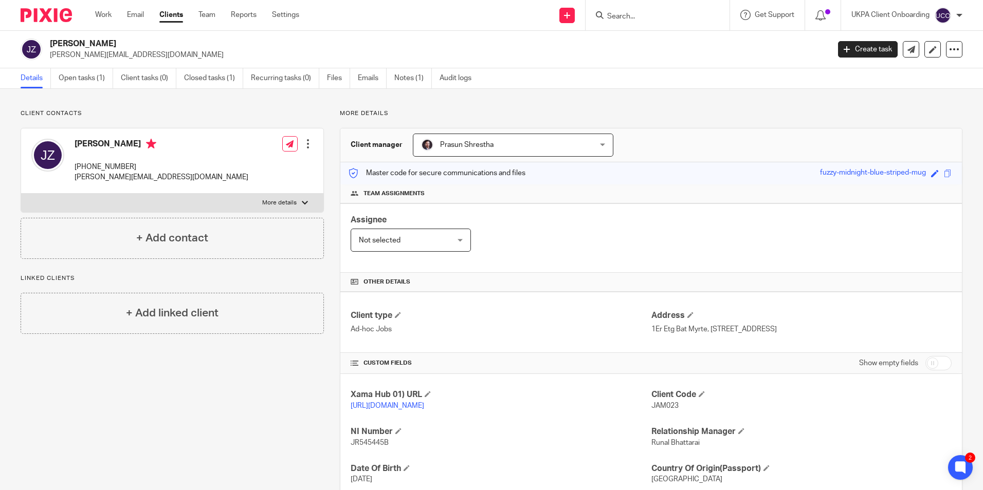
click at [650, 15] on input "Search" at bounding box center [652, 16] width 93 height 9
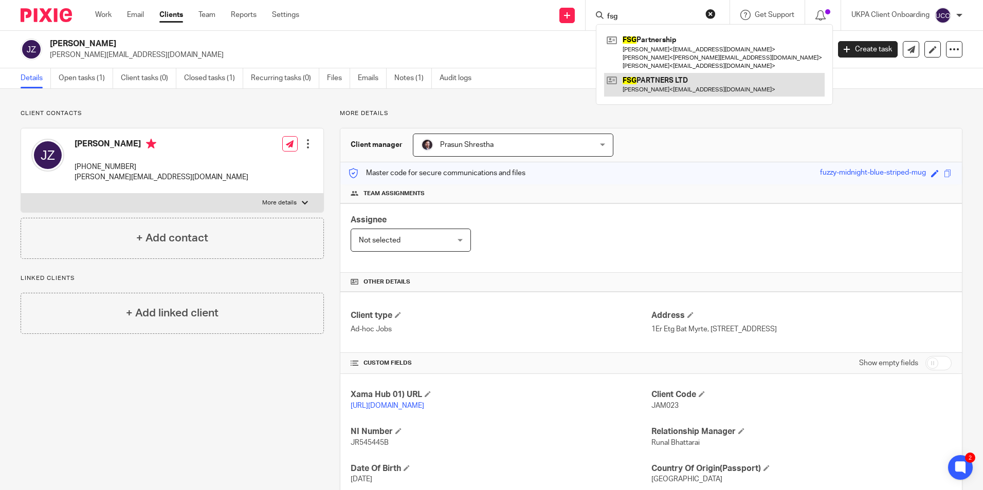
type input "fsg"
click at [657, 78] on link at bounding box center [714, 85] width 221 height 24
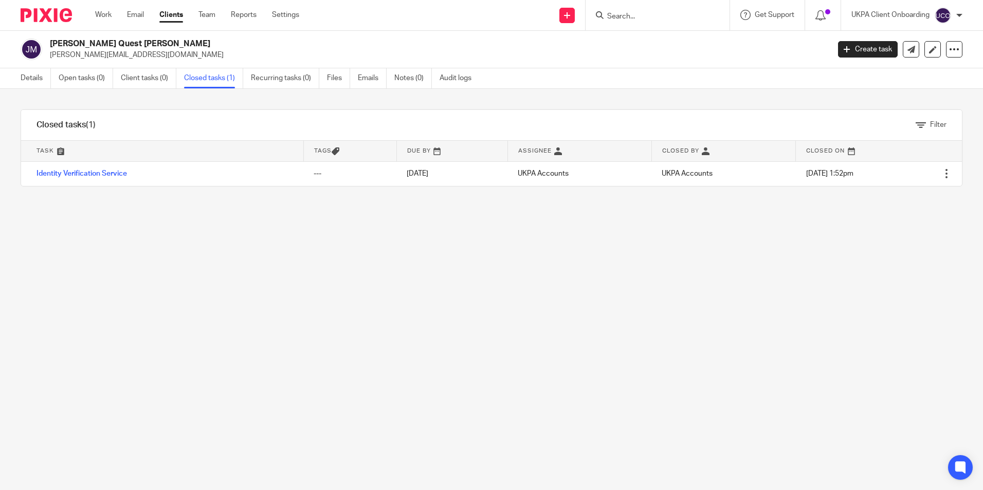
click at [86, 56] on p "[PERSON_NAME][EMAIL_ADDRESS][DOMAIN_NAME]" at bounding box center [436, 55] width 773 height 10
copy main "[PERSON_NAME][EMAIL_ADDRESS][DOMAIN_NAME] Create task Update from Companies Hou…"
click at [457, 76] on link "Audit logs" at bounding box center [460, 78] width 40 height 20
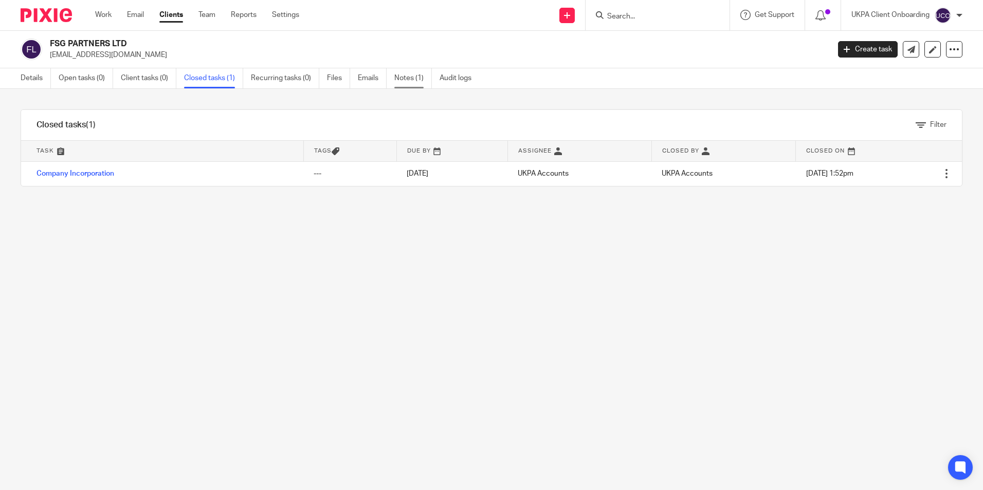
click at [406, 82] on link "Notes (1)" at bounding box center [413, 78] width 38 height 20
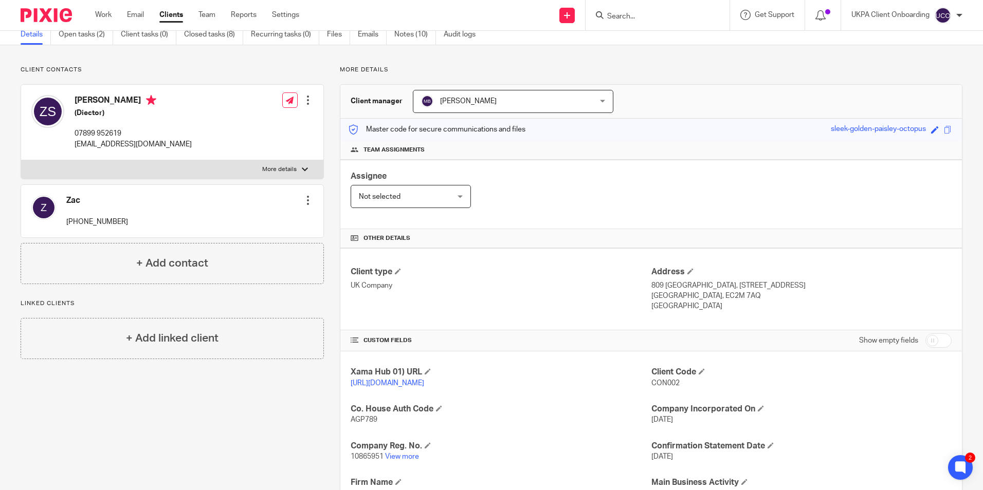
scroll to position [103, 0]
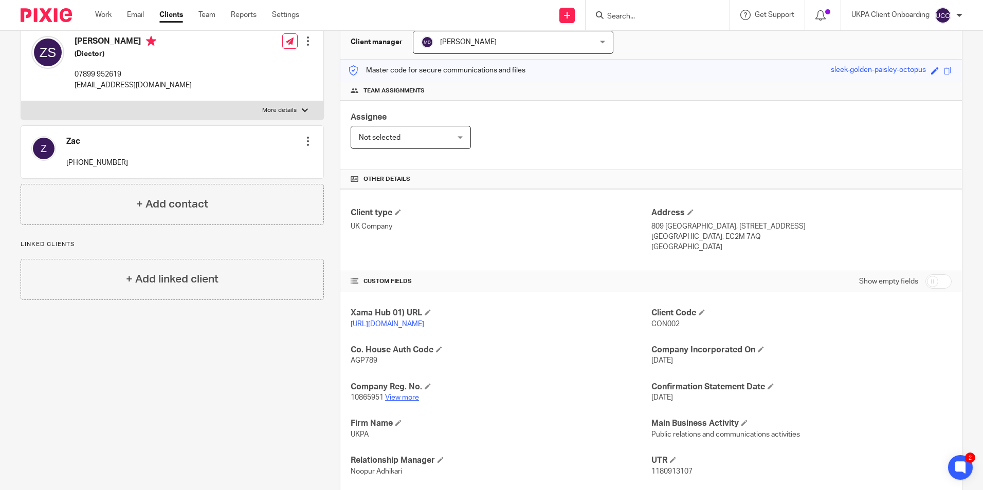
click at [410, 401] on link "View more" at bounding box center [402, 397] width 34 height 7
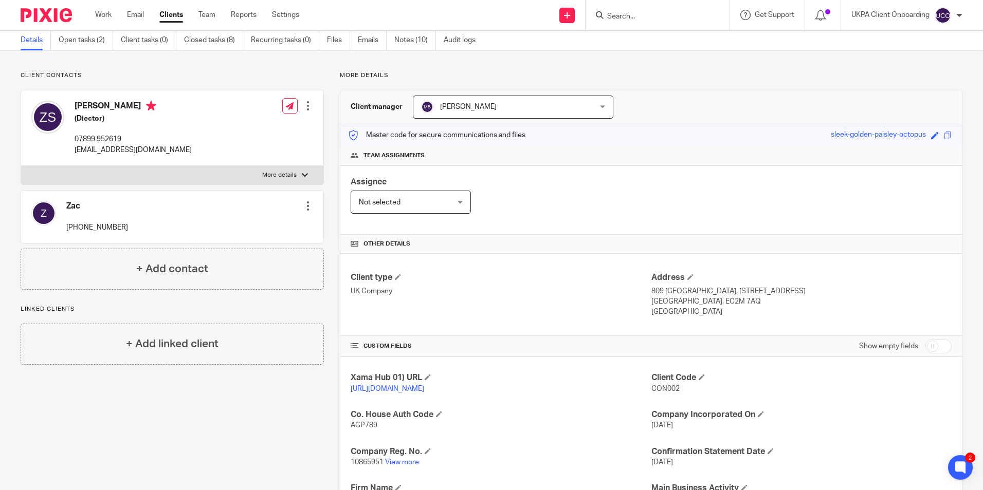
scroll to position [0, 0]
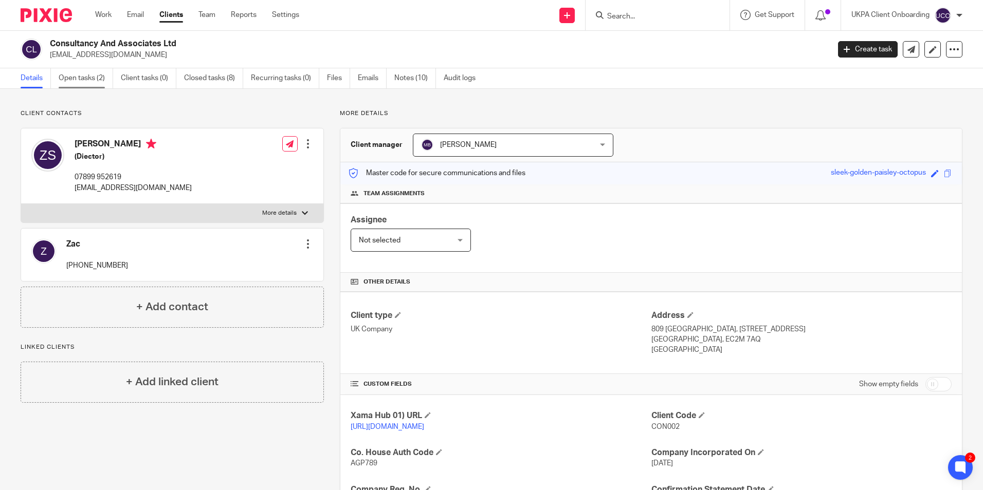
click at [92, 80] on link "Open tasks (2)" at bounding box center [86, 78] width 54 height 20
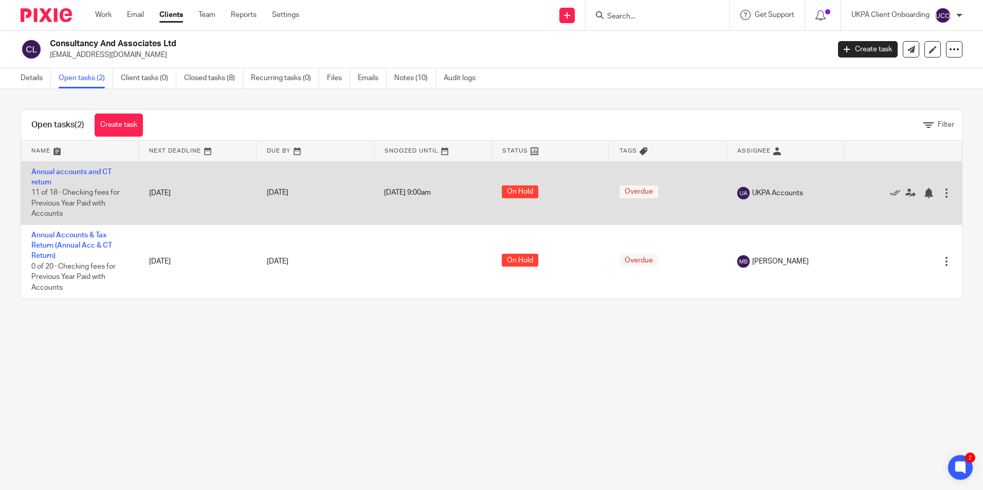
drag, startPoint x: 82, startPoint y: 171, endPoint x: 137, endPoint y: 169, distance: 55.6
click at [139, 169] on td "10 Sep 2023" at bounding box center [198, 192] width 118 height 63
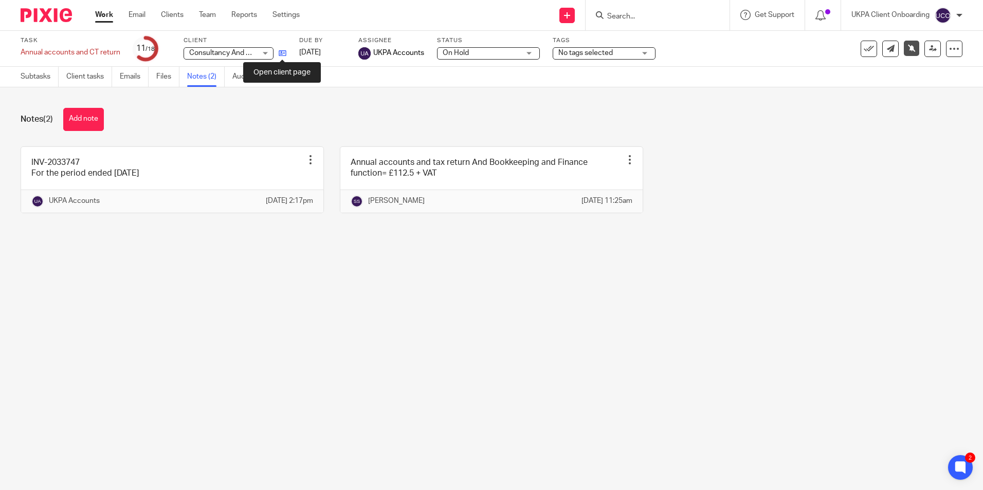
click at [283, 54] on icon at bounding box center [283, 53] width 8 height 8
click at [106, 8] on div "Work Email Clients Team Reports Settings Work Email Clients Team Reports Settin…" at bounding box center [200, 15] width 230 height 30
drag, startPoint x: 106, startPoint y: 8, endPoint x: 105, endPoint y: 14, distance: 6.3
click at [105, 14] on link "Work" at bounding box center [104, 15] width 18 height 10
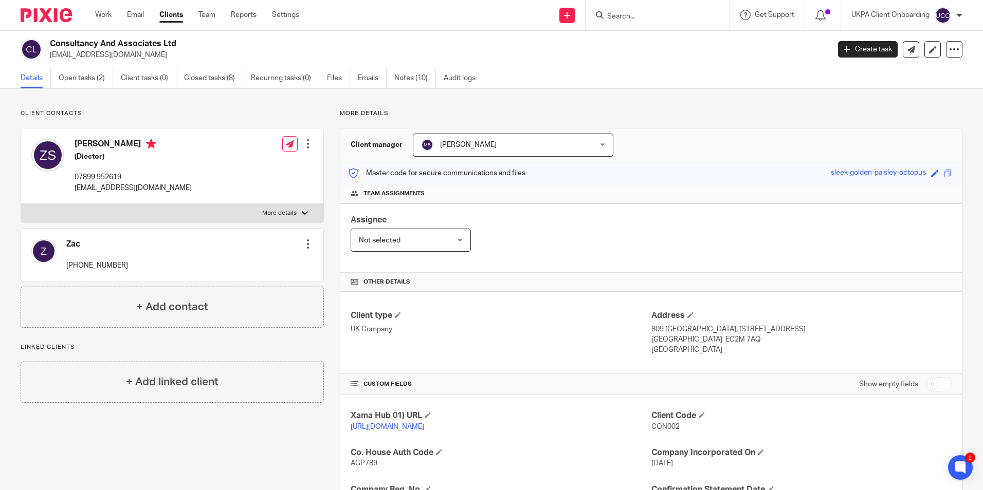
click at [631, 8] on div at bounding box center [658, 15] width 144 height 30
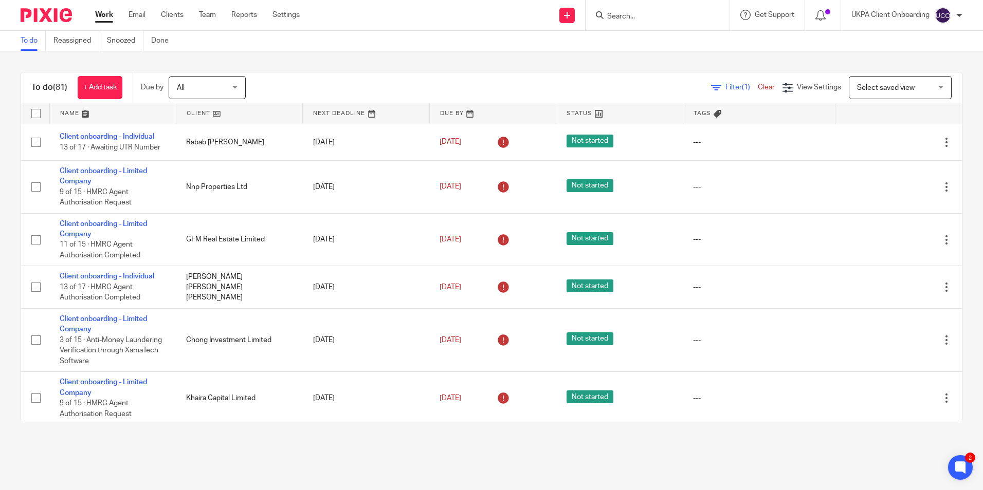
click at [87, 113] on link at bounding box center [113, 113] width 126 height 21
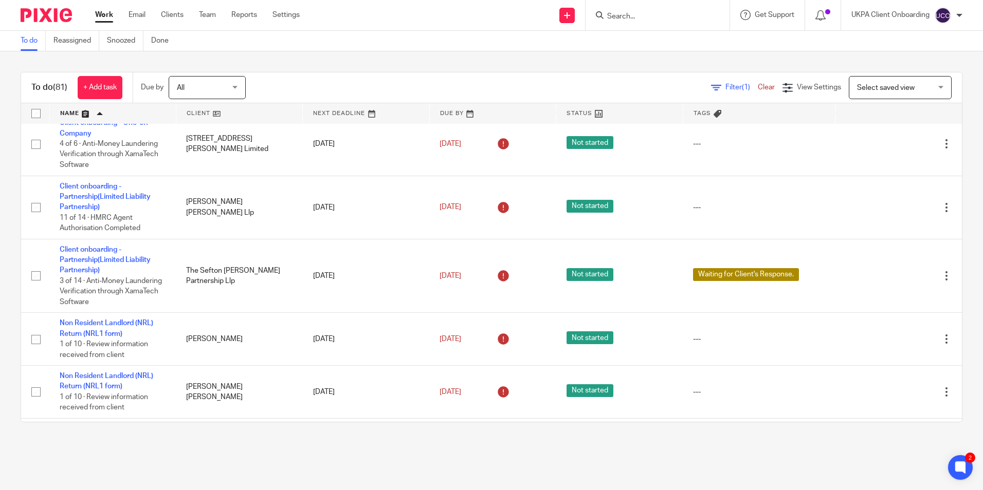
scroll to position [3354, 0]
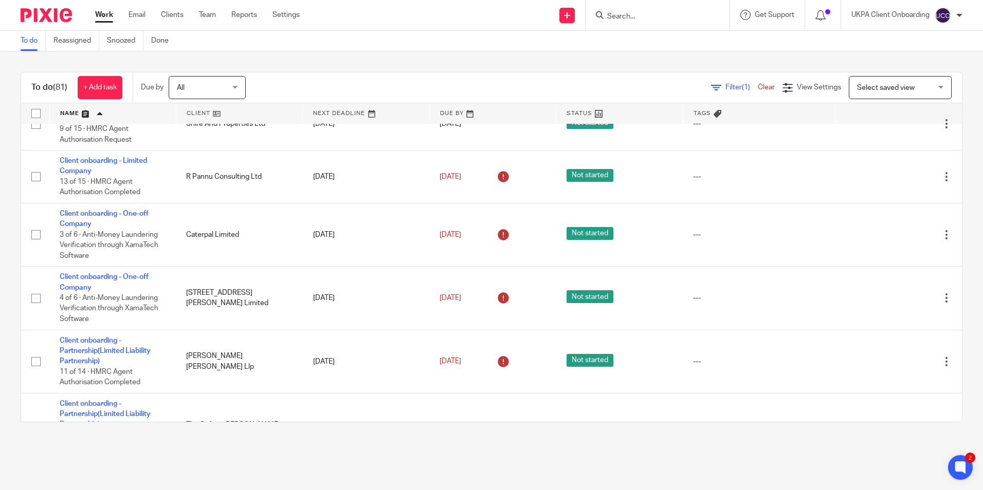
click at [633, 20] on input "Search" at bounding box center [652, 16] width 93 height 9
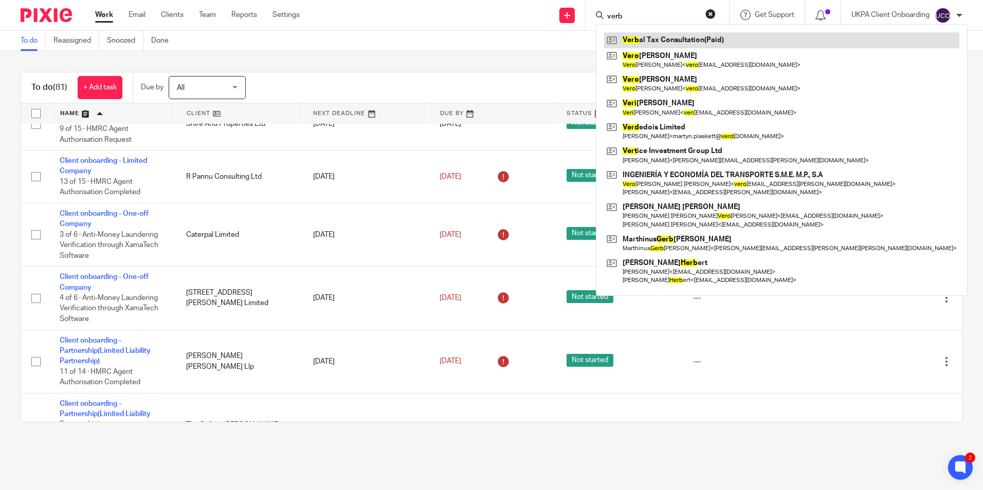
type input "verb"
click at [643, 38] on link at bounding box center [781, 39] width 355 height 15
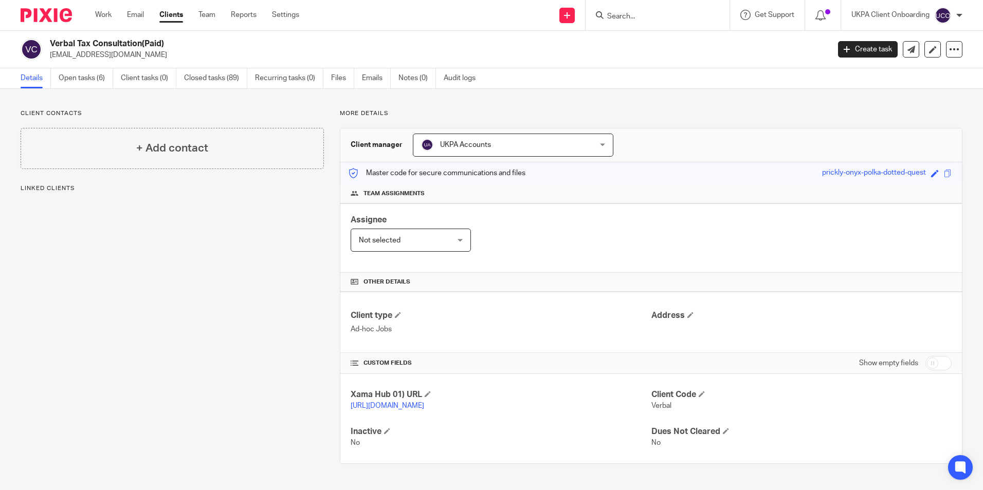
click at [80, 74] on link "Open tasks (6)" at bounding box center [86, 78] width 54 height 20
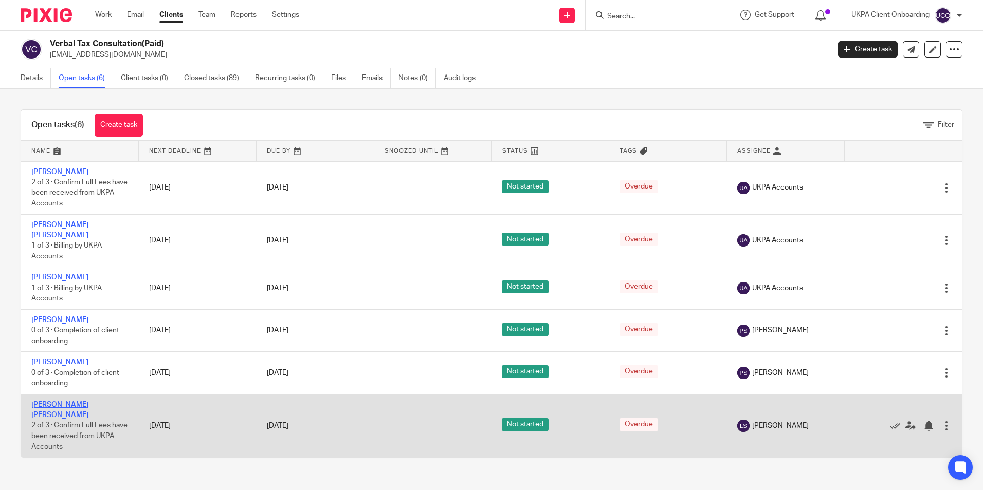
click at [88, 404] on link "Francis Long Hoang Vu" at bounding box center [59, 409] width 57 height 17
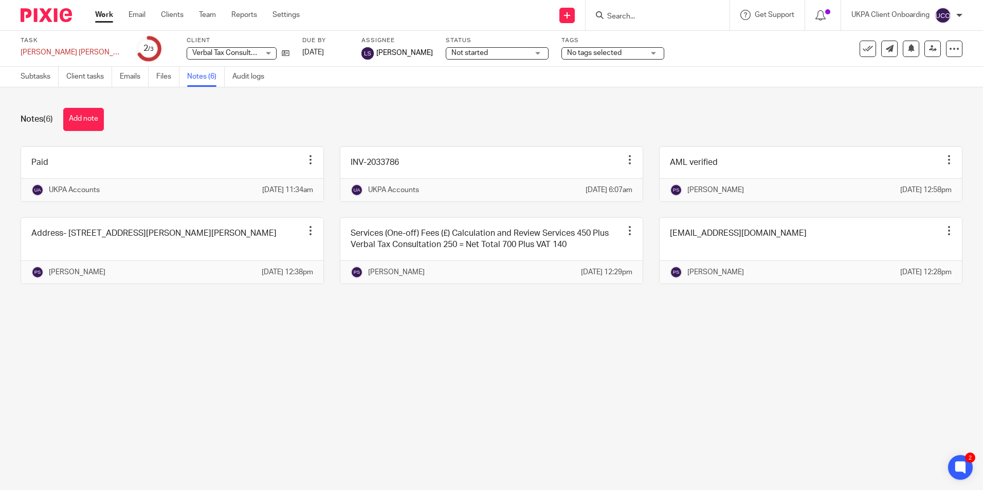
click at [634, 15] on input "Search" at bounding box center [652, 16] width 93 height 9
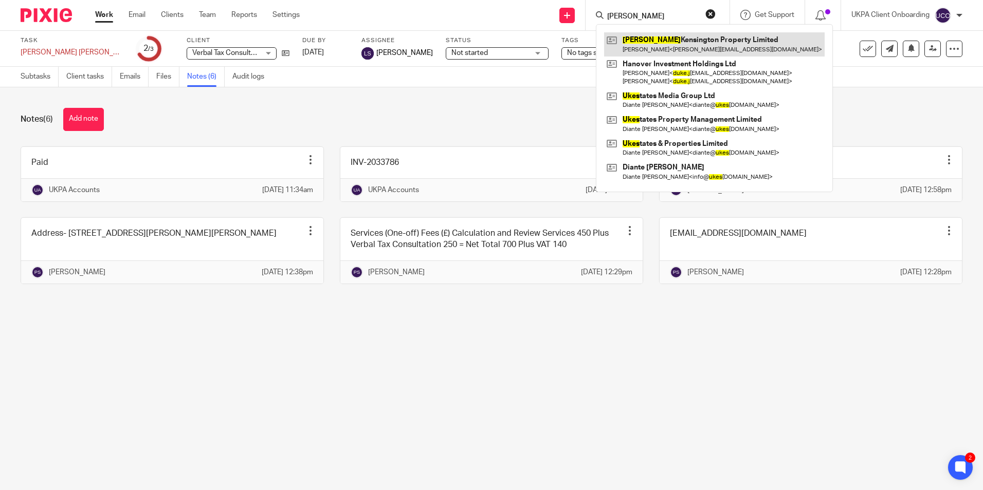
type input "[PERSON_NAME]"
click at [642, 50] on link at bounding box center [714, 44] width 221 height 24
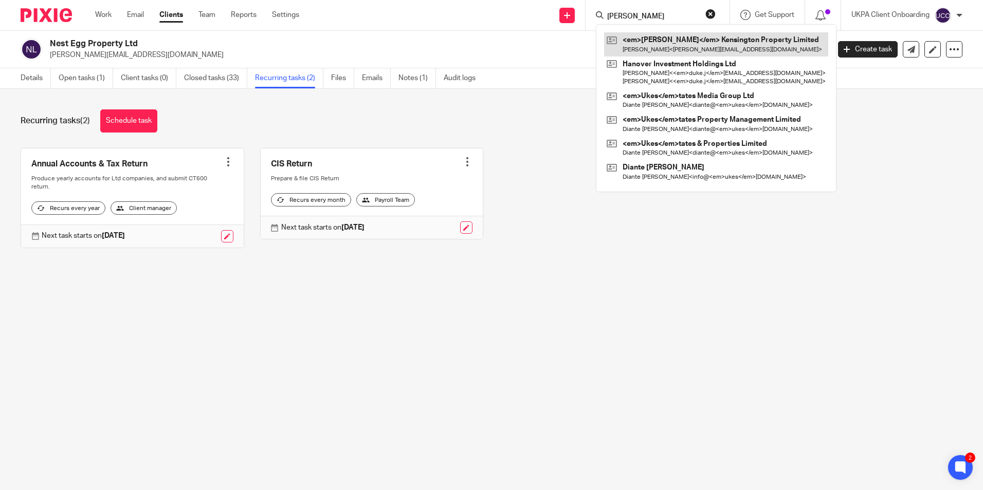
type input "[PERSON_NAME]"
click at [637, 42] on link at bounding box center [716, 44] width 224 height 24
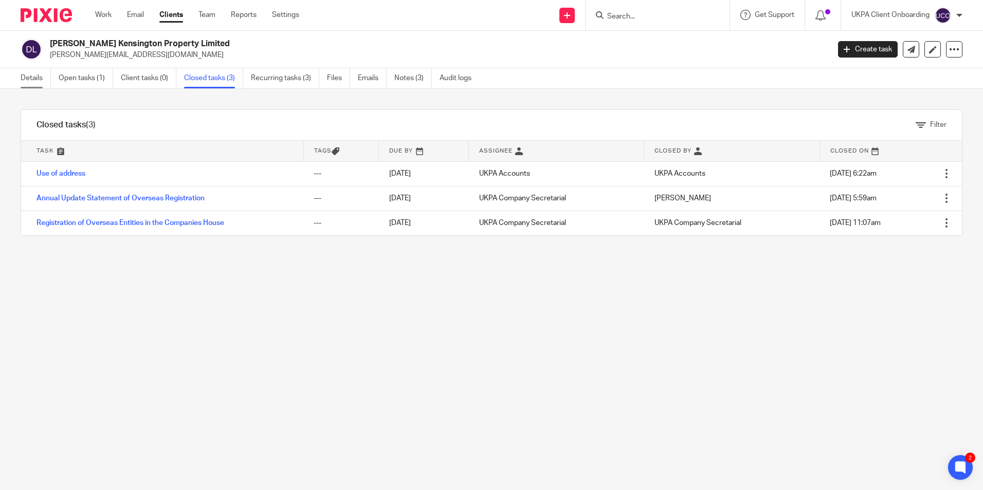
click at [37, 79] on link "Details" at bounding box center [36, 78] width 30 height 20
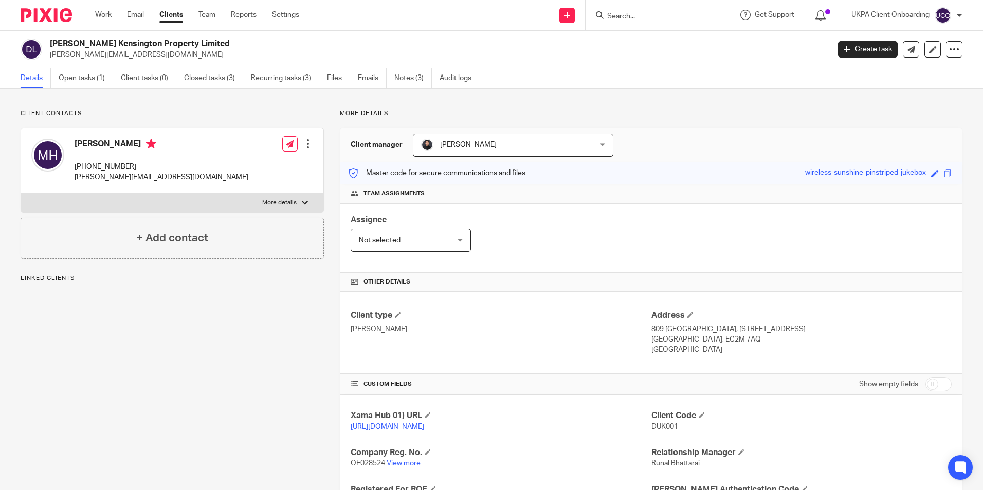
scroll to position [136, 0]
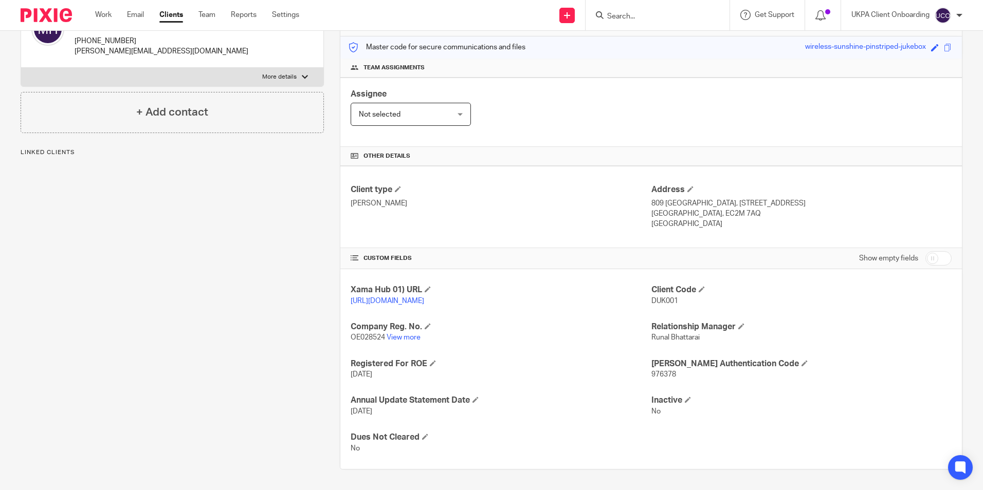
click at [402, 340] on link "View more" at bounding box center [404, 337] width 34 height 7
